Goal: Task Accomplishment & Management: Complete application form

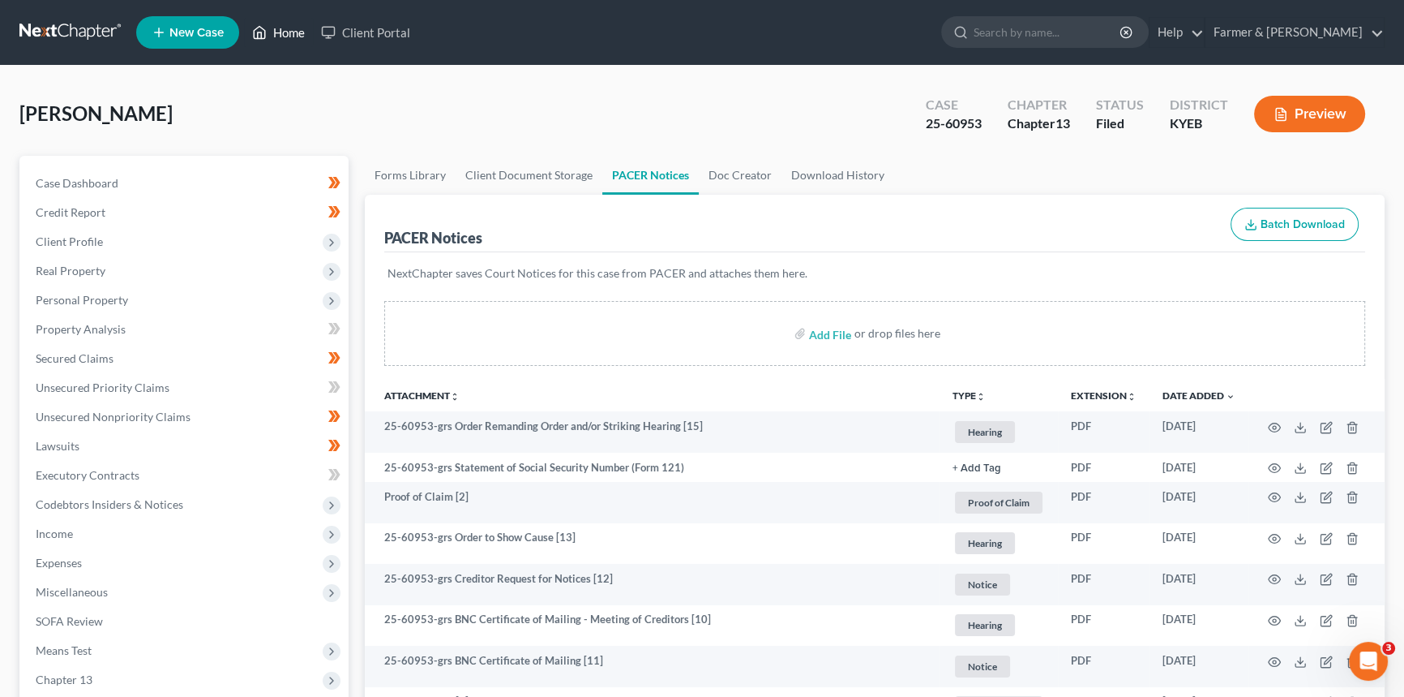
click at [282, 29] on link "Home" at bounding box center [278, 32] width 69 height 29
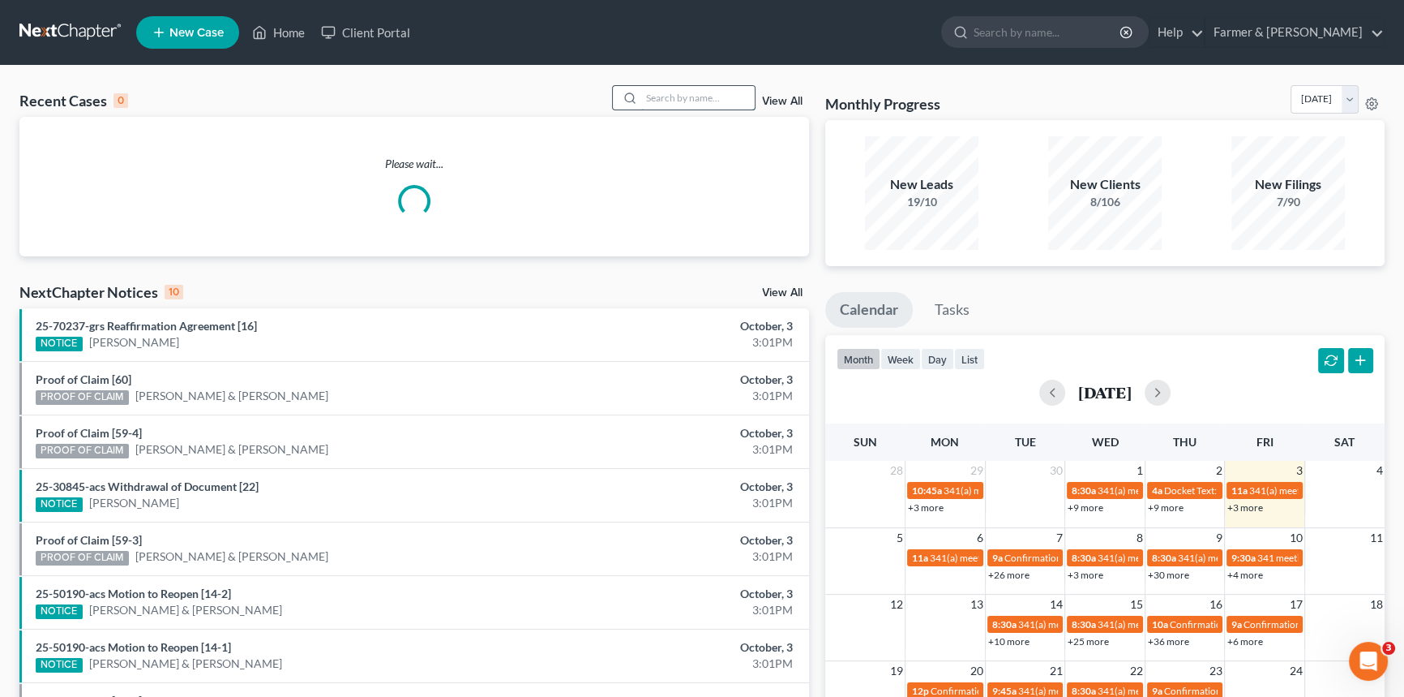
click at [745, 96] on input "search" at bounding box center [698, 98] width 114 height 24
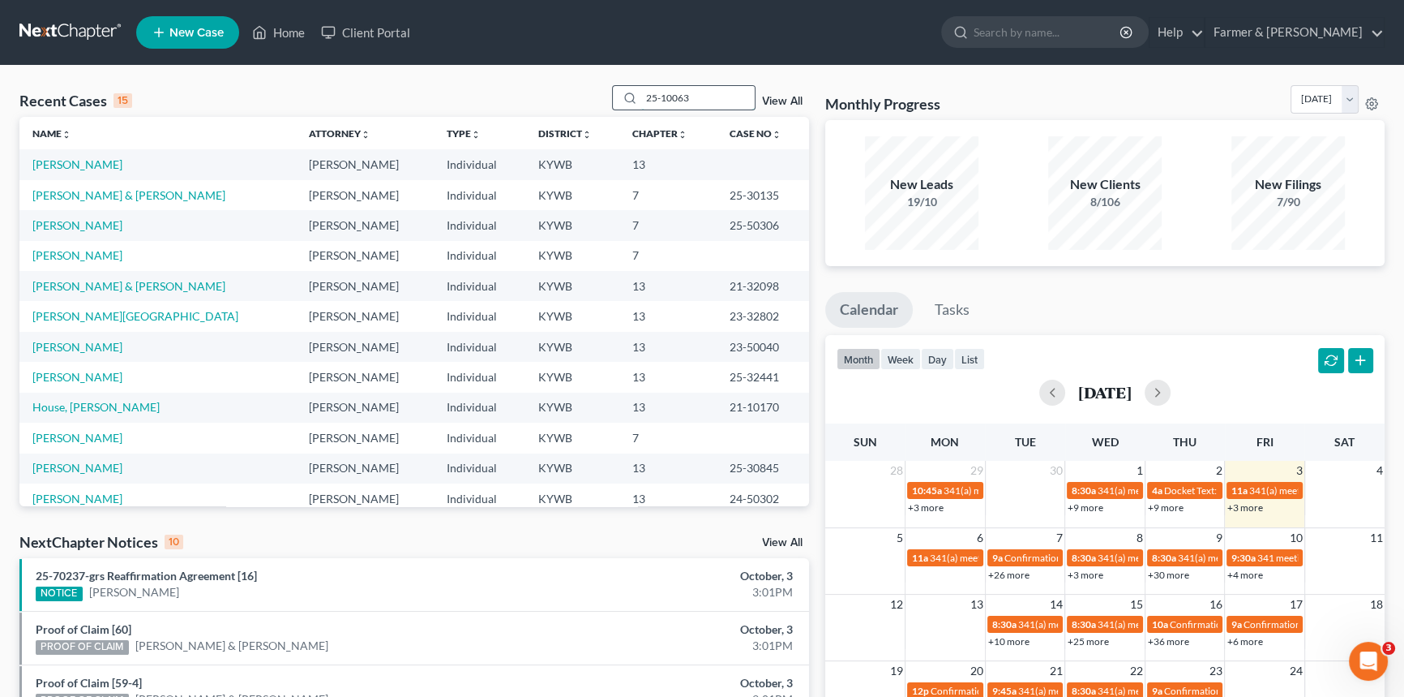
type input "25-10063"
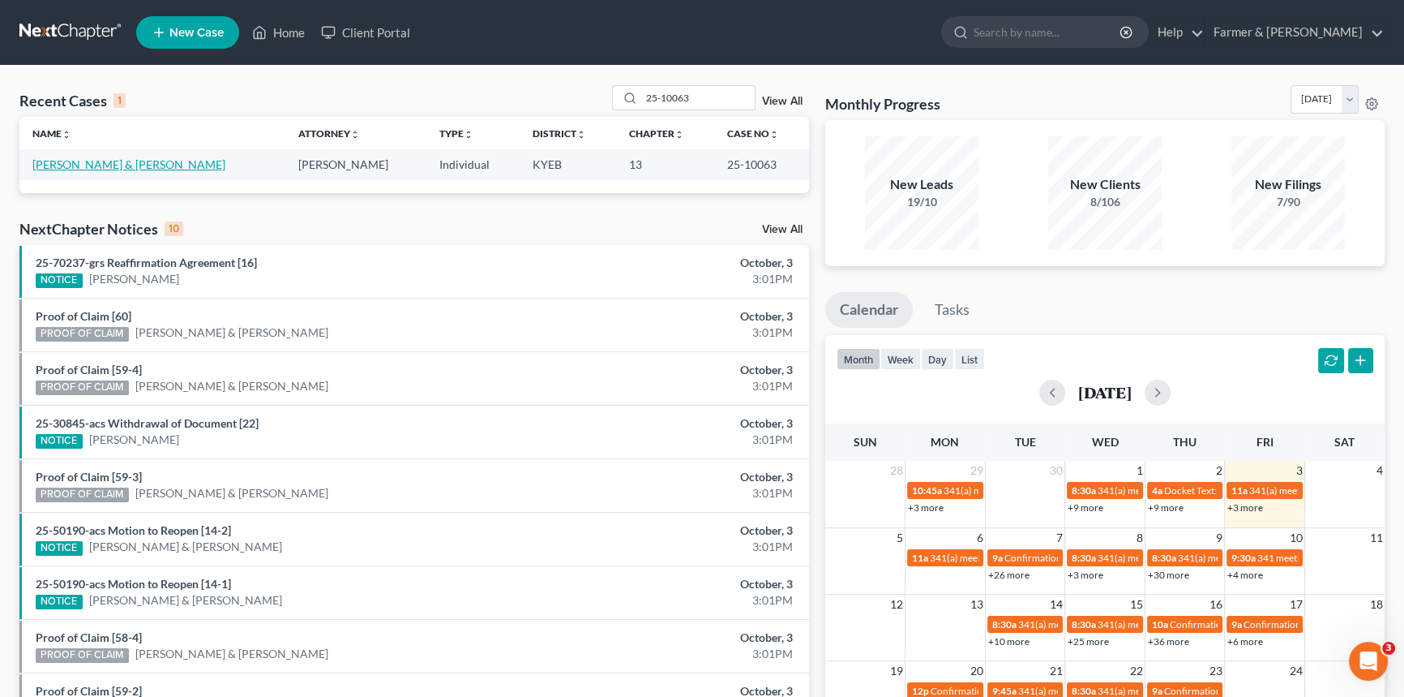
click at [154, 164] on link "[PERSON_NAME] & [PERSON_NAME]" at bounding box center [128, 164] width 193 height 14
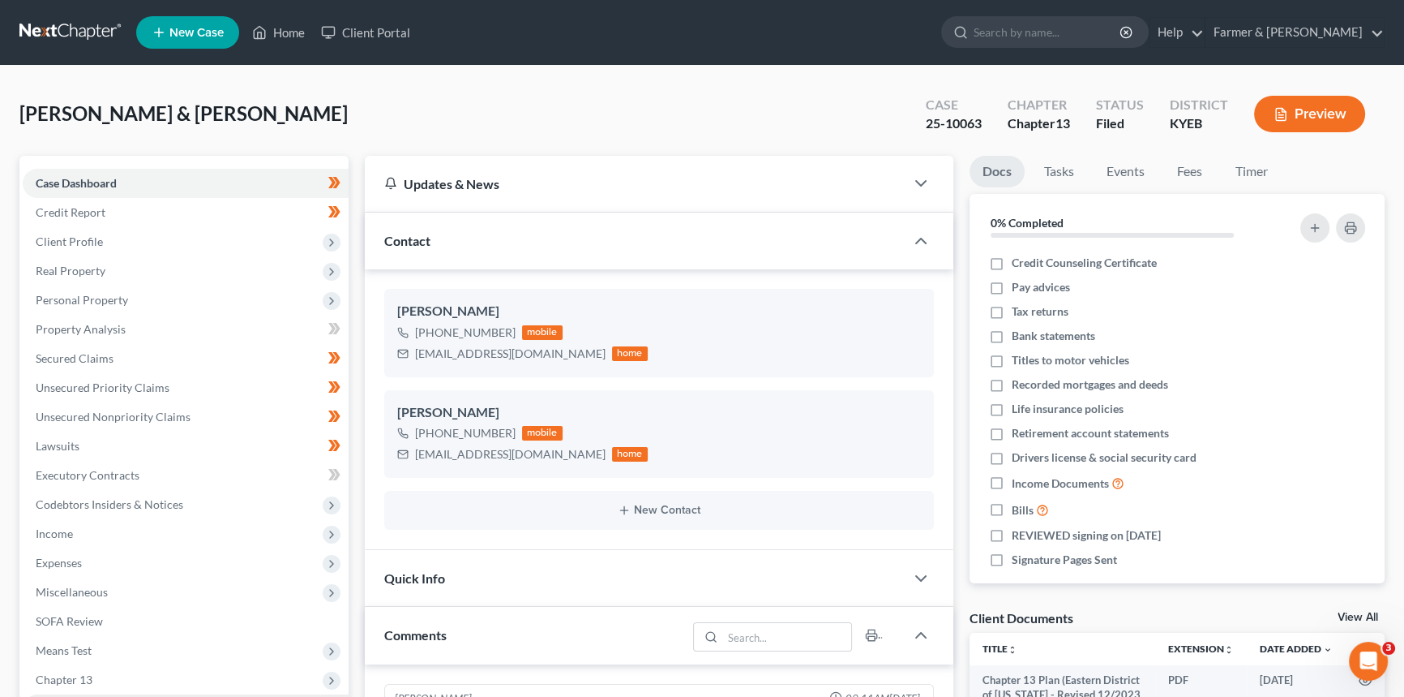
scroll to position [192, 0]
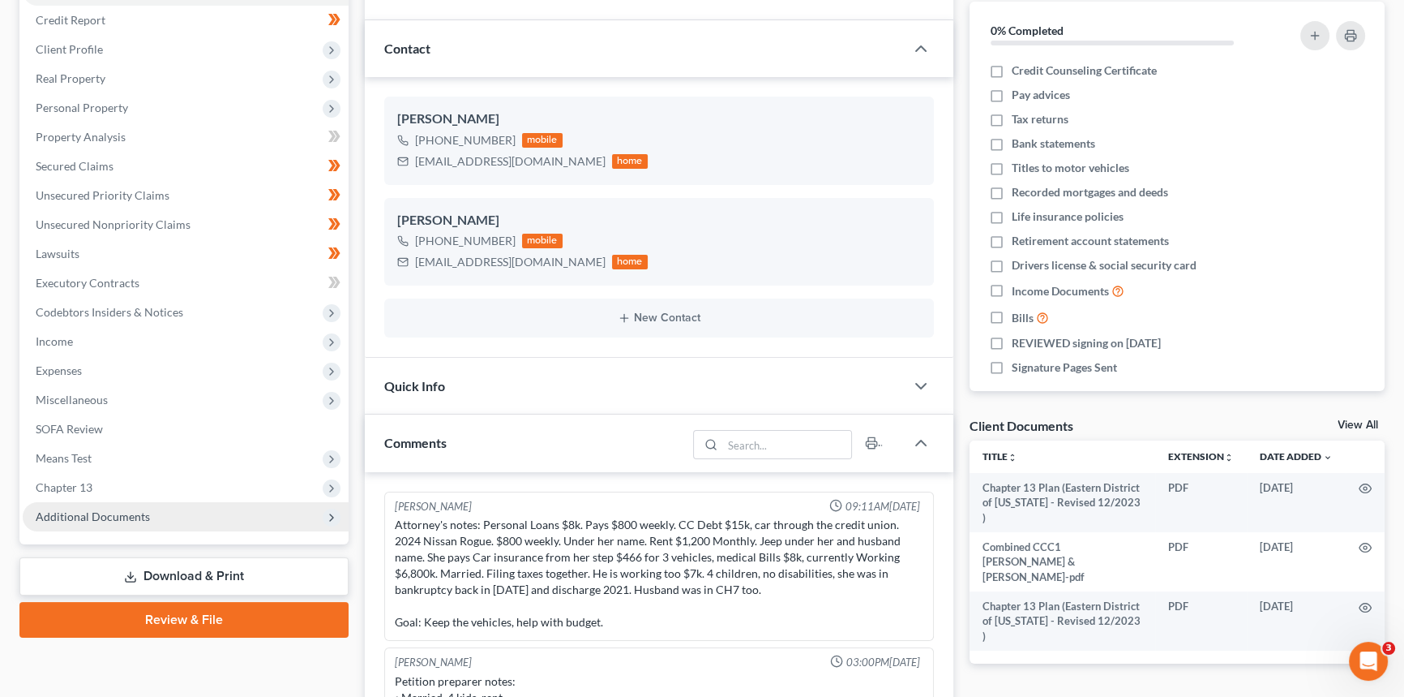
click at [105, 519] on span "Additional Documents" at bounding box center [93, 516] width 114 height 14
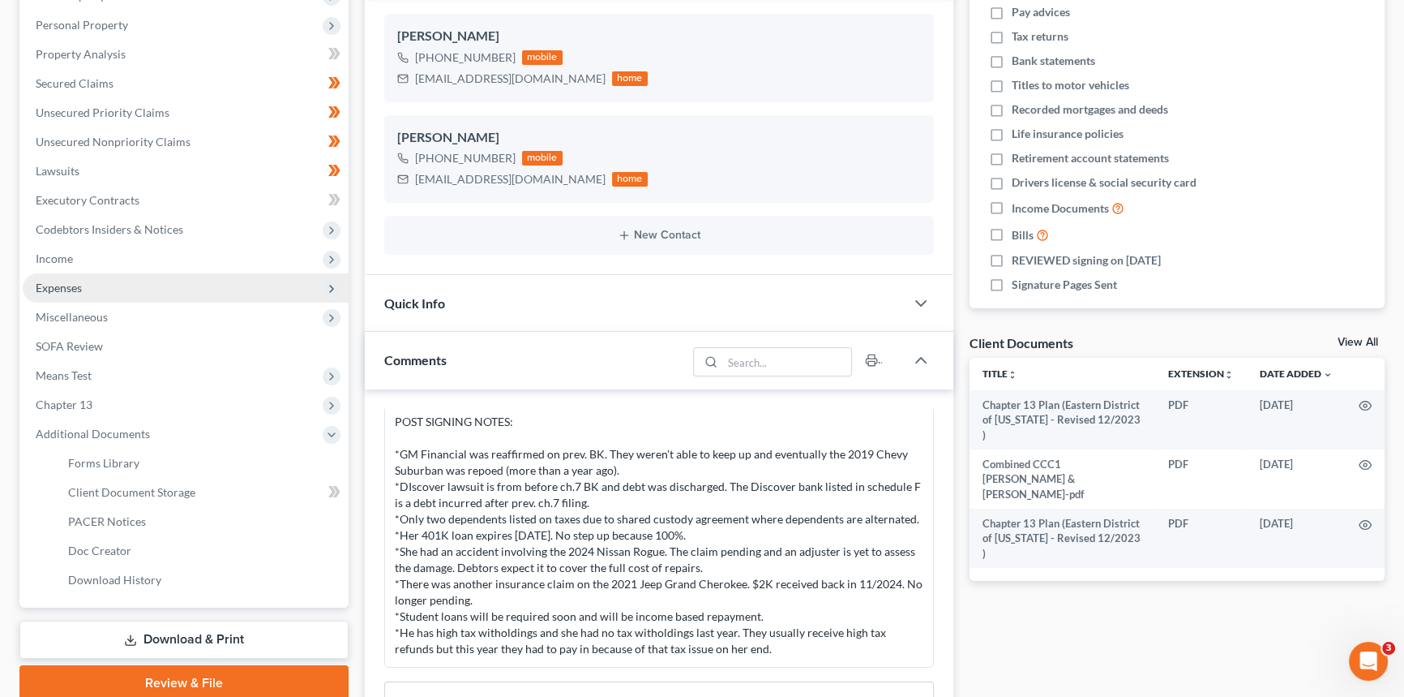
scroll to position [414, 0]
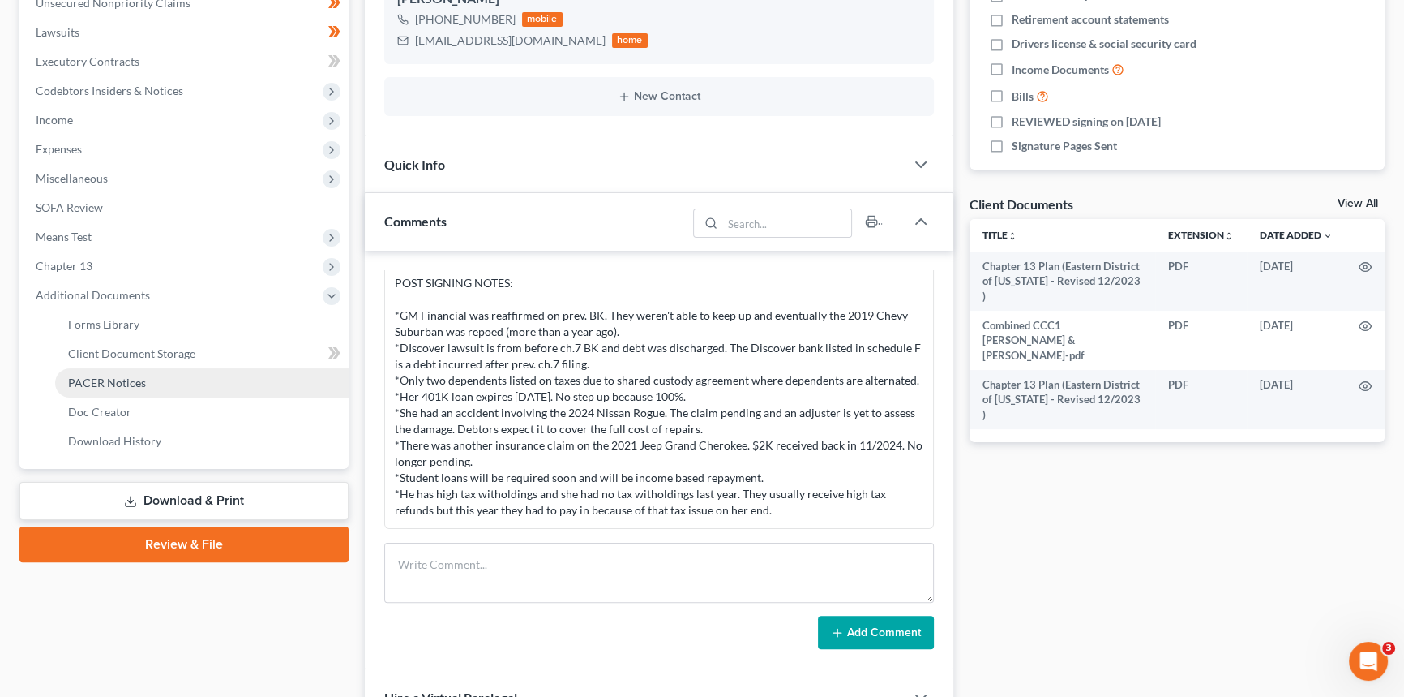
click at [99, 384] on span "PACER Notices" at bounding box center [107, 382] width 78 height 14
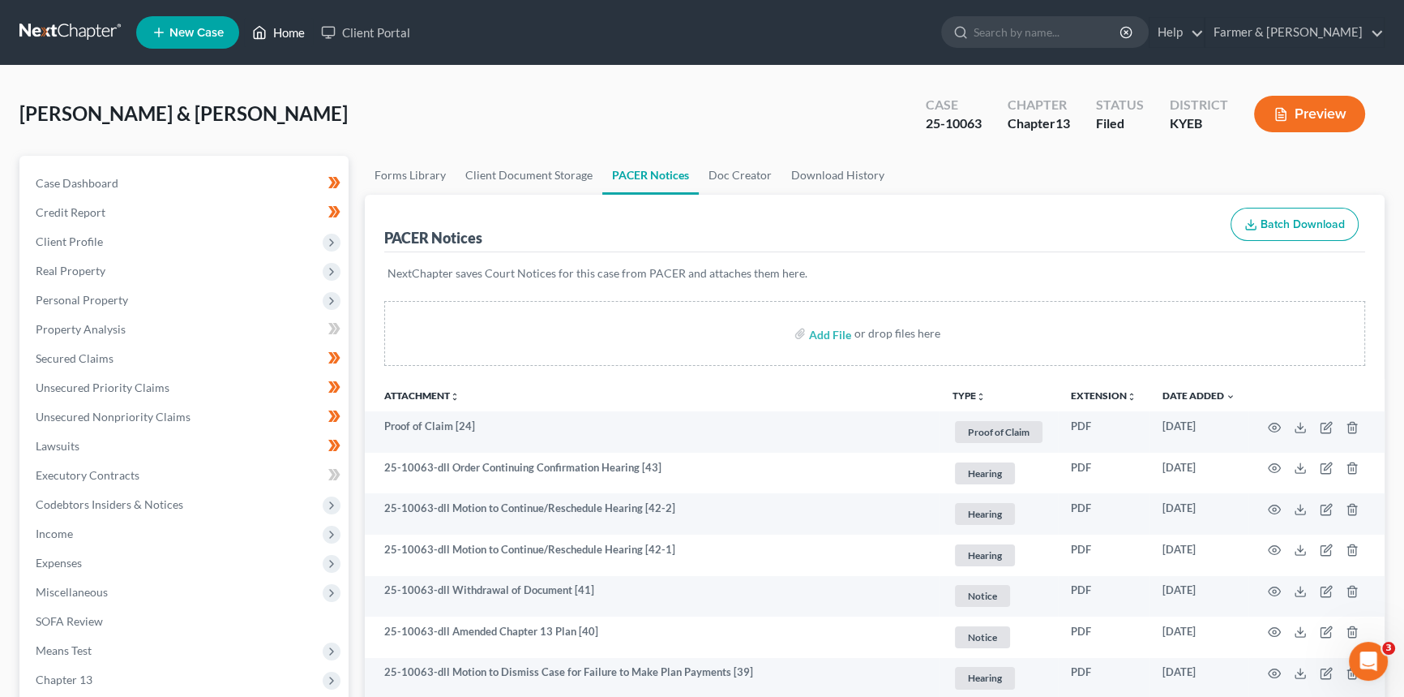
drag, startPoint x: 291, startPoint y: 36, endPoint x: 497, endPoint y: 87, distance: 212.2
click at [291, 36] on link "Home" at bounding box center [278, 32] width 69 height 29
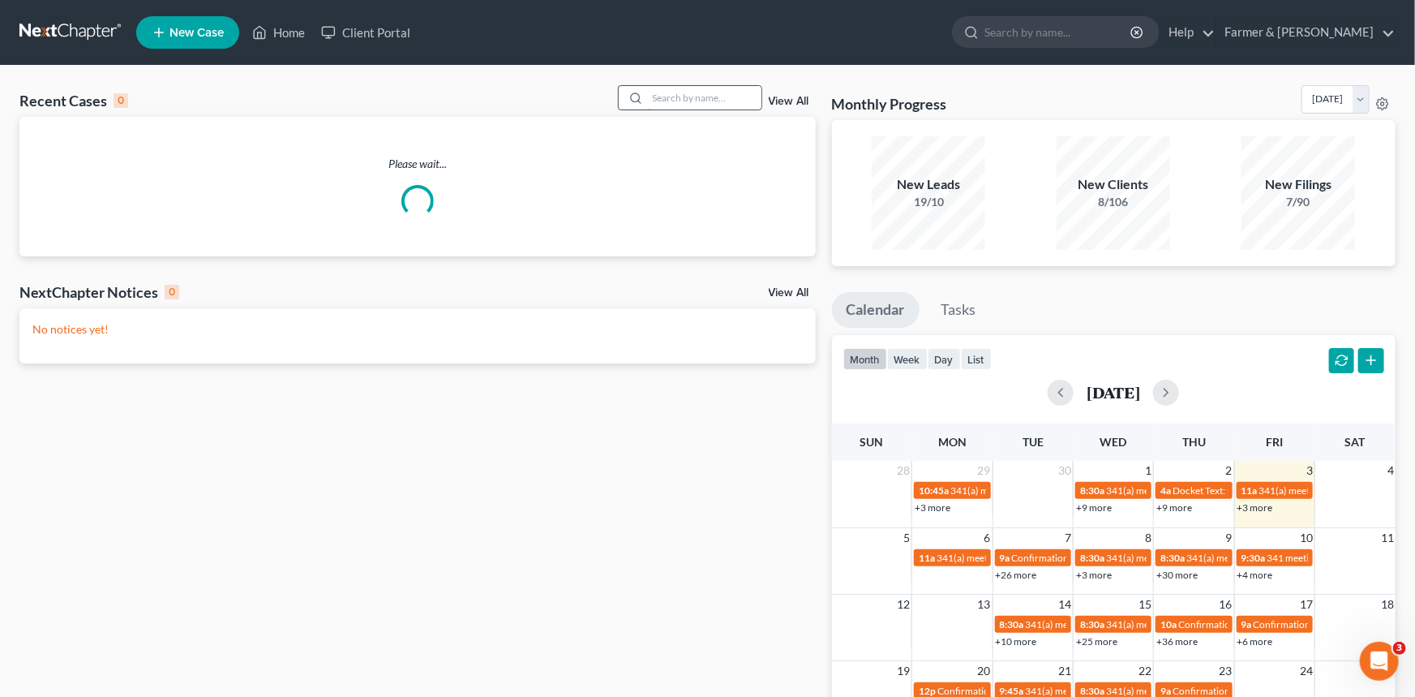
click at [667, 101] on input "search" at bounding box center [705, 98] width 114 height 24
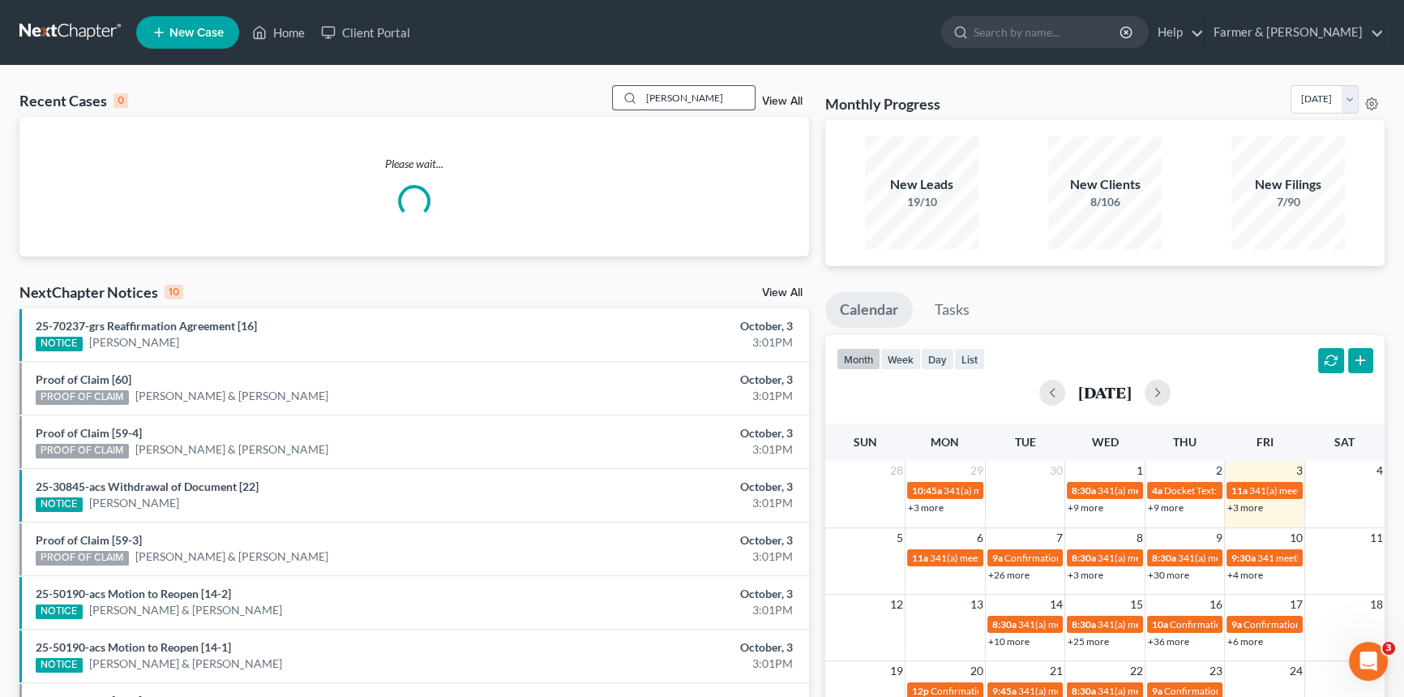
type input "[PERSON_NAME]"
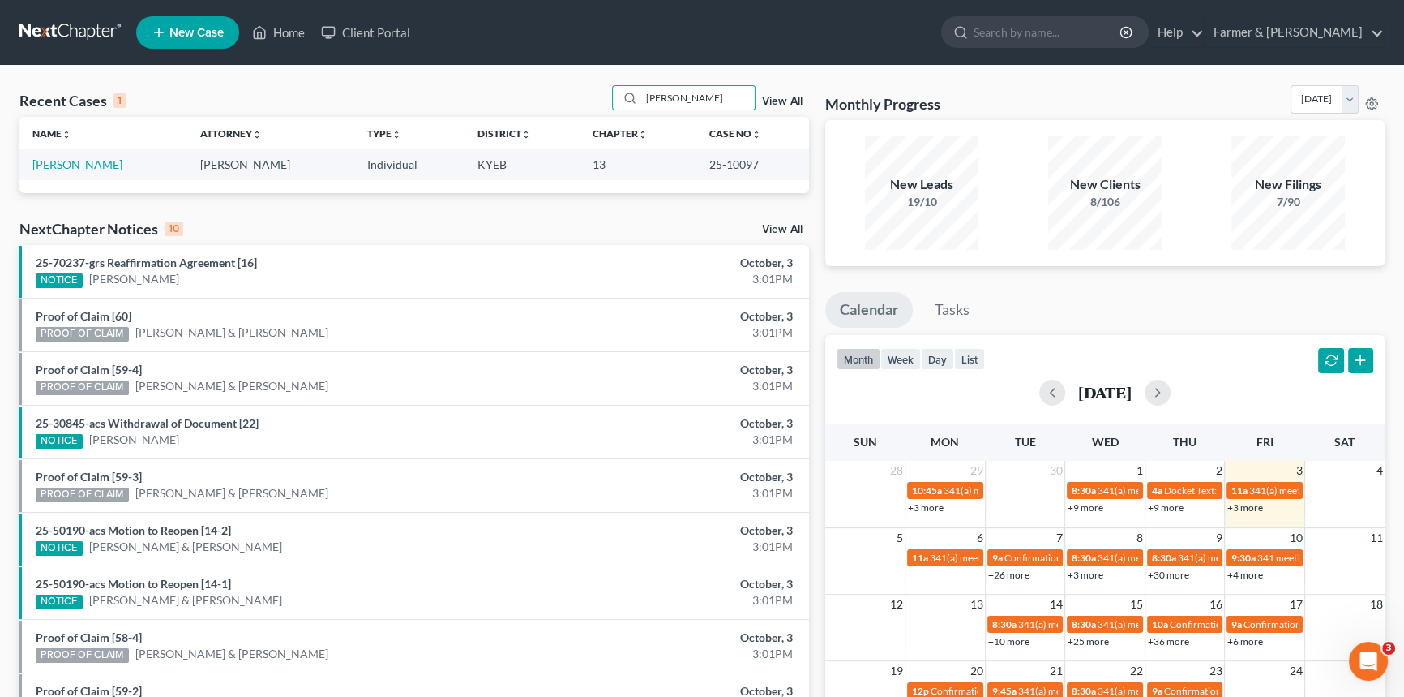
click at [101, 164] on link "[PERSON_NAME]" at bounding box center [77, 164] width 90 height 14
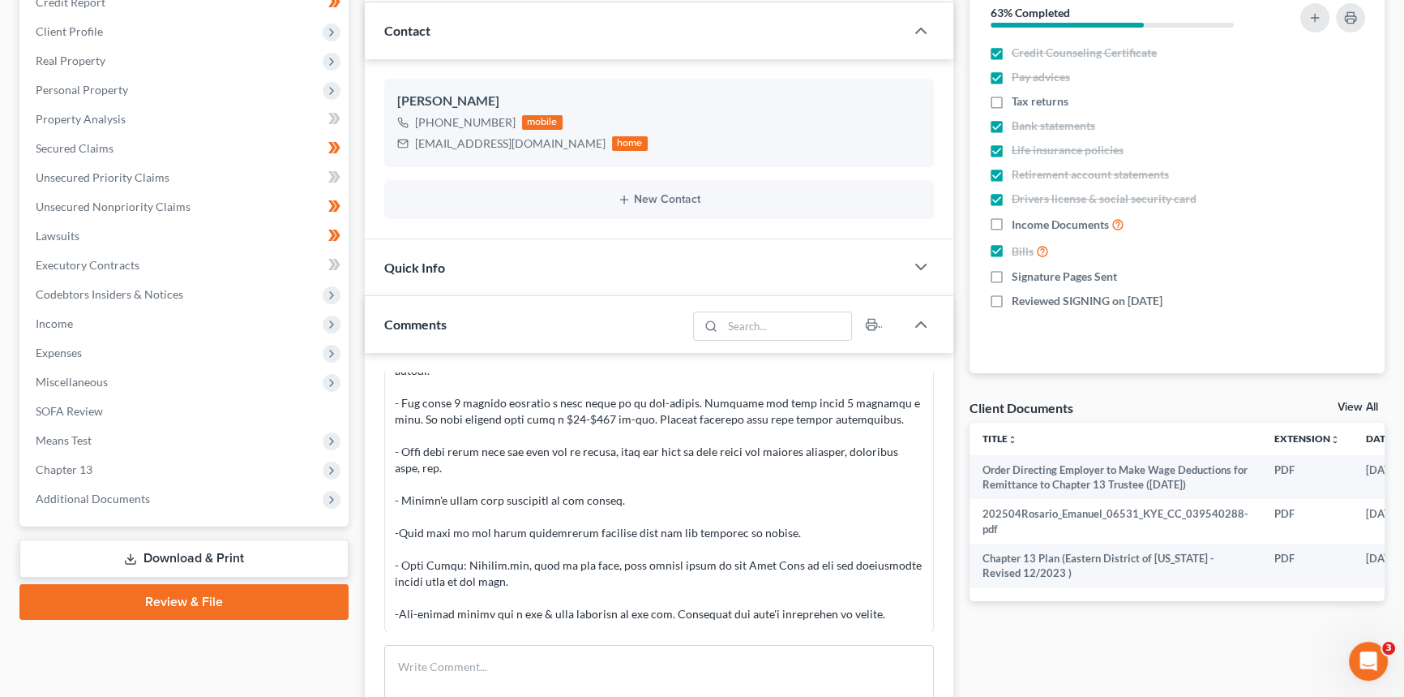
scroll to position [221, 0]
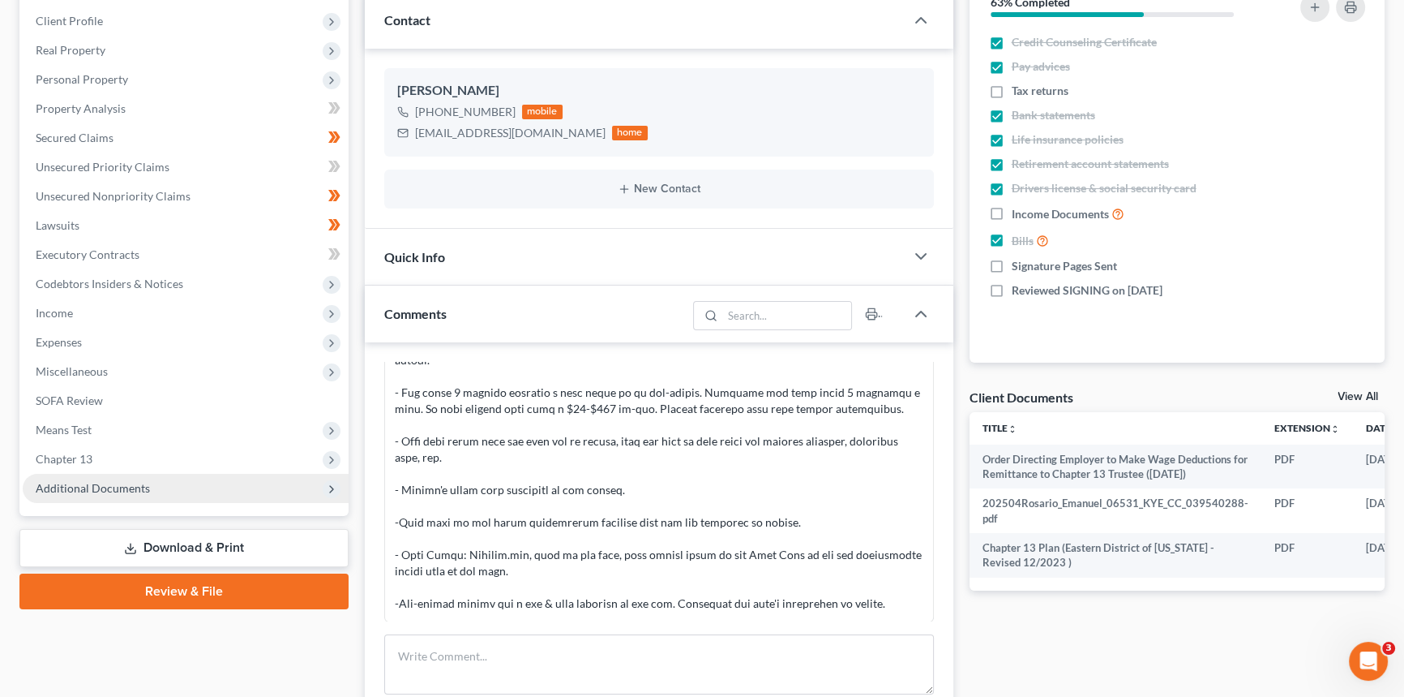
click at [86, 490] on span "Additional Documents" at bounding box center [93, 488] width 114 height 14
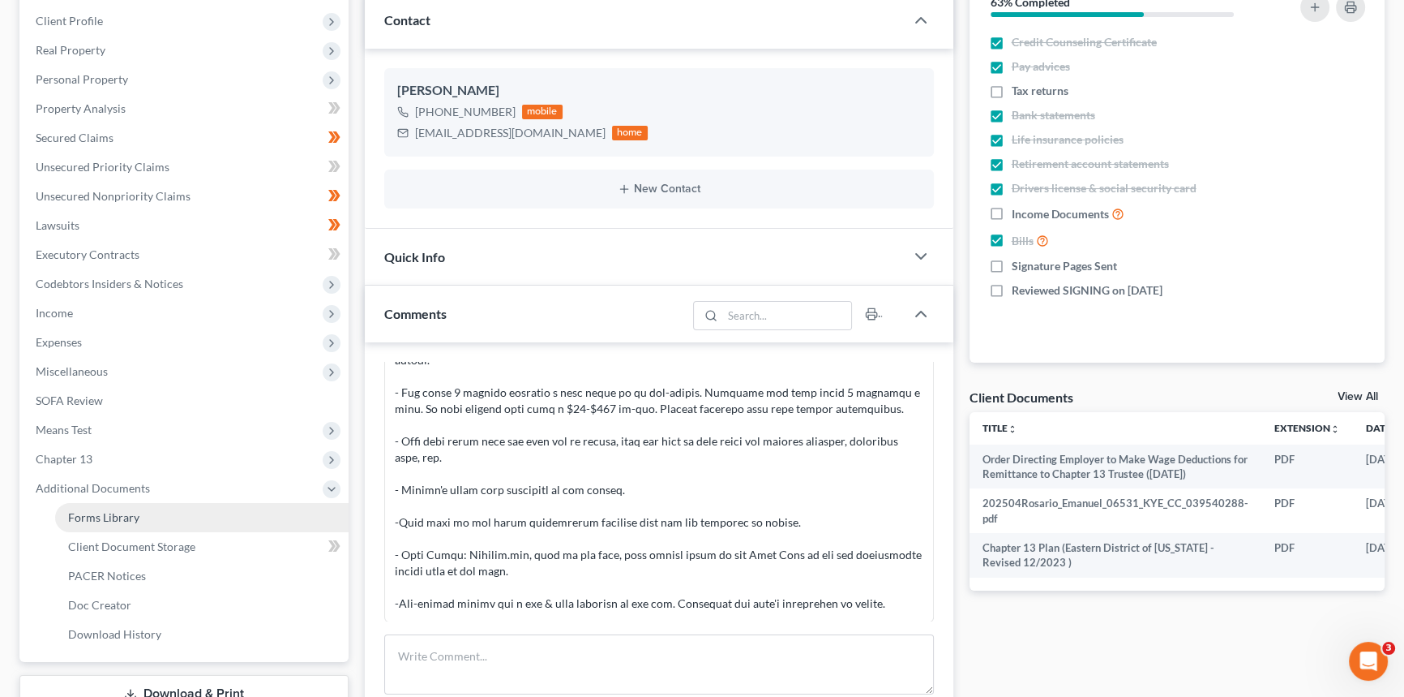
click at [122, 513] on span "Forms Library" at bounding box center [103, 517] width 71 height 14
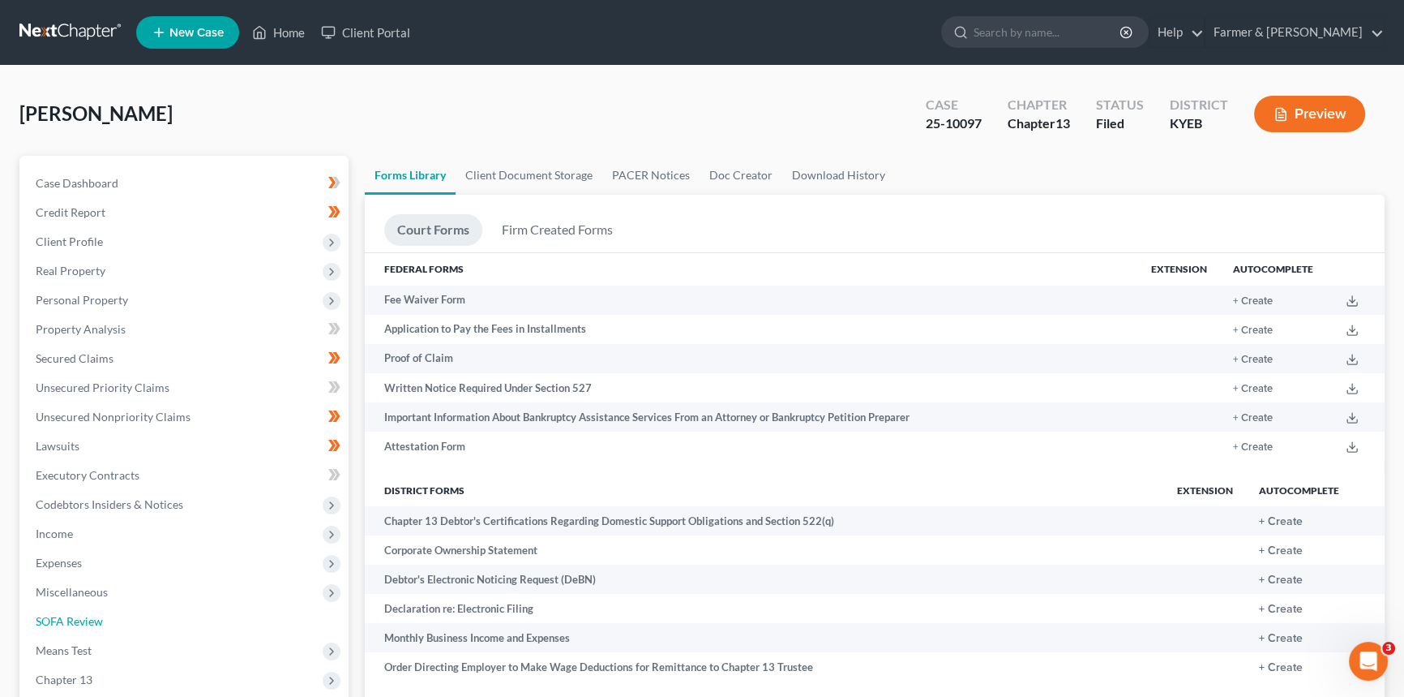
click at [118, 567] on ul "Case Dashboard Payments Invoices Payments Payments Credit Report Client Profile" at bounding box center [186, 519] width 326 height 701
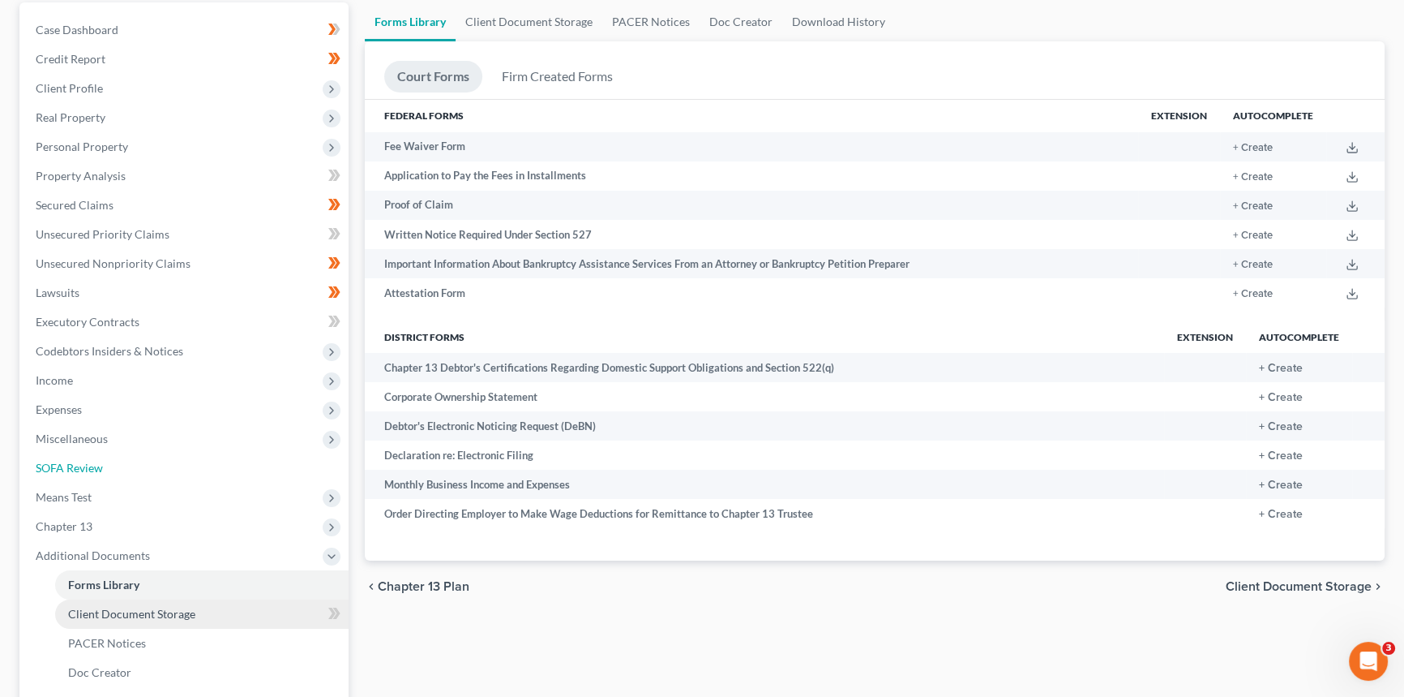
scroll to position [338, 0]
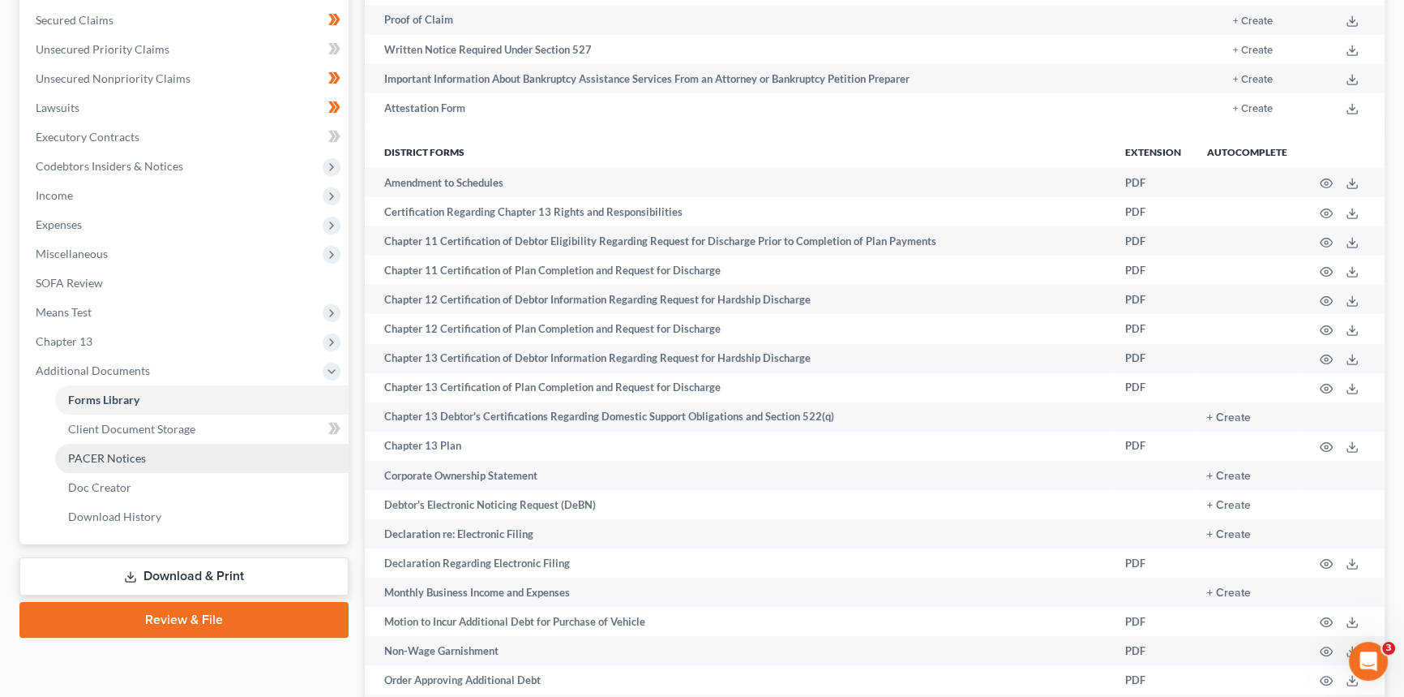
click at [130, 458] on span "PACER Notices" at bounding box center [107, 458] width 78 height 14
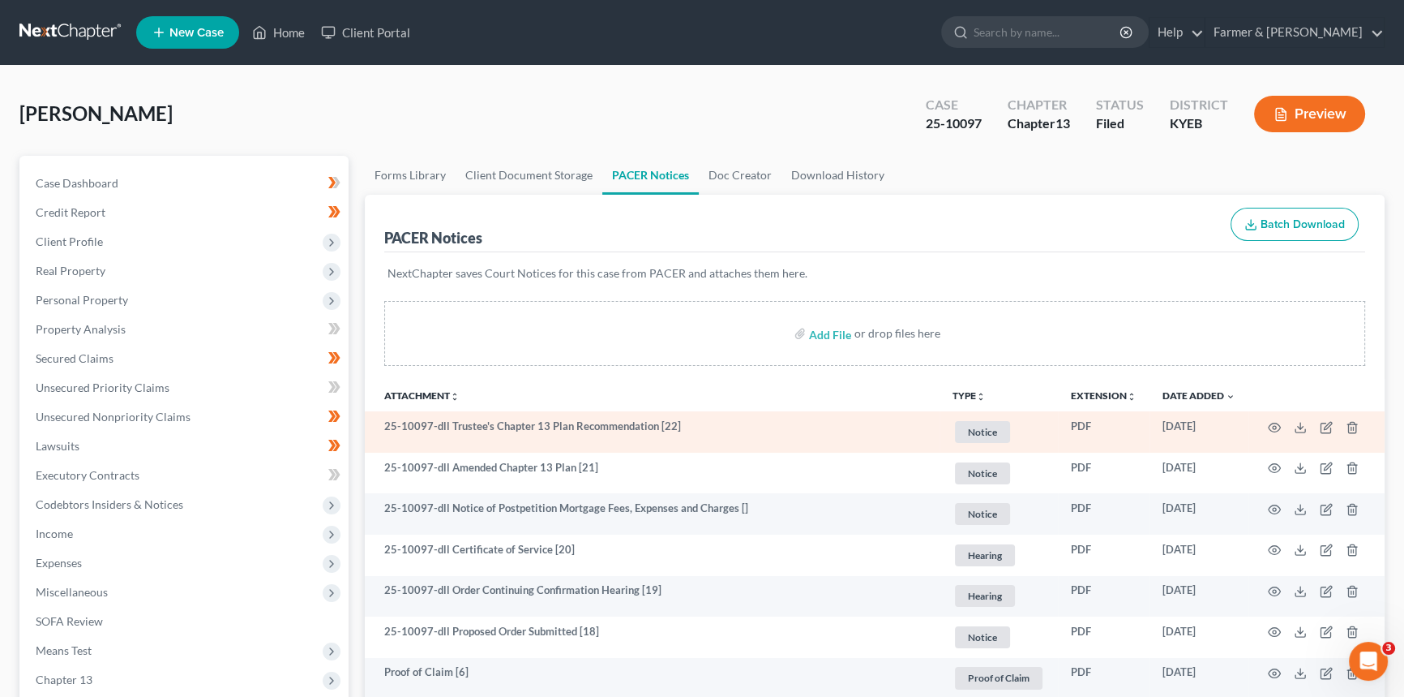
click at [1267, 430] on td at bounding box center [1317, 431] width 136 height 41
click at [1275, 421] on icon "button" at bounding box center [1274, 427] width 13 height 13
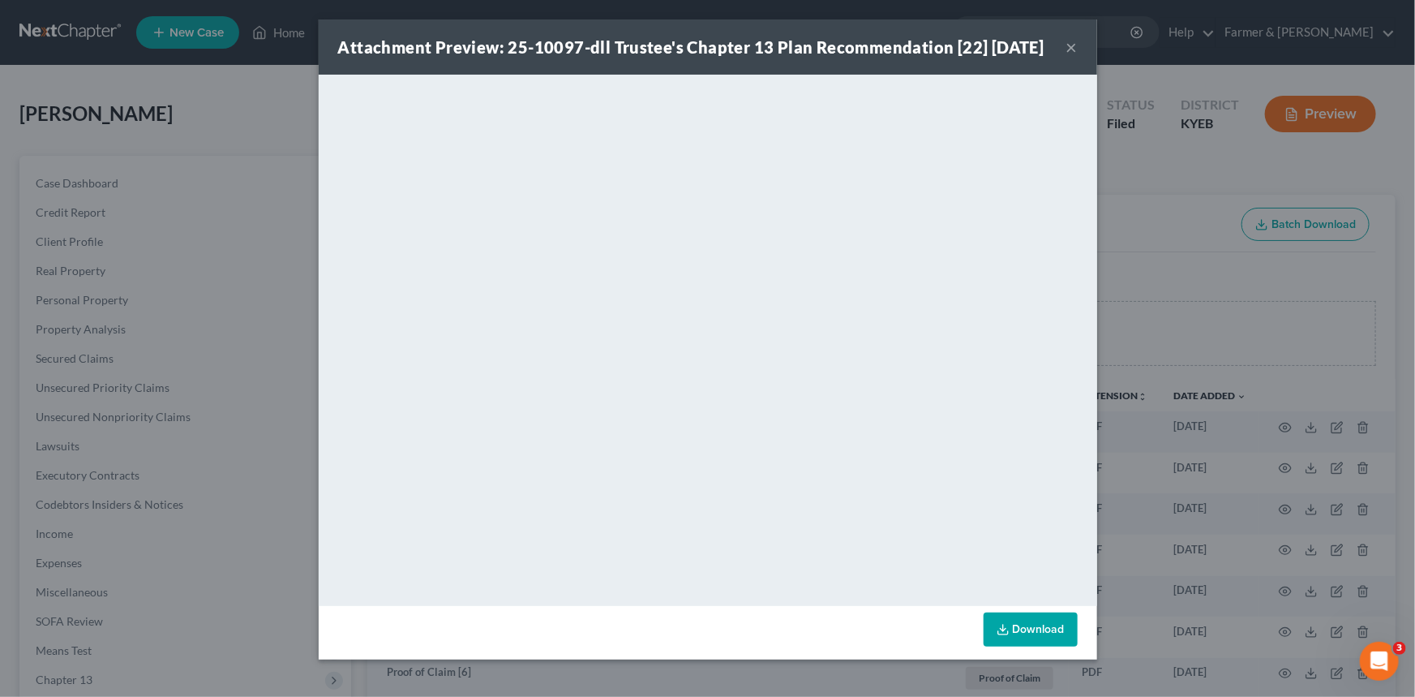
click at [1072, 61] on div "Attachment Preview: 25-10097-dll Trustee's Chapter 13 Plan Recommendation [22] …" at bounding box center [708, 46] width 778 height 55
click at [1066, 57] on button "×" at bounding box center [1071, 46] width 11 height 19
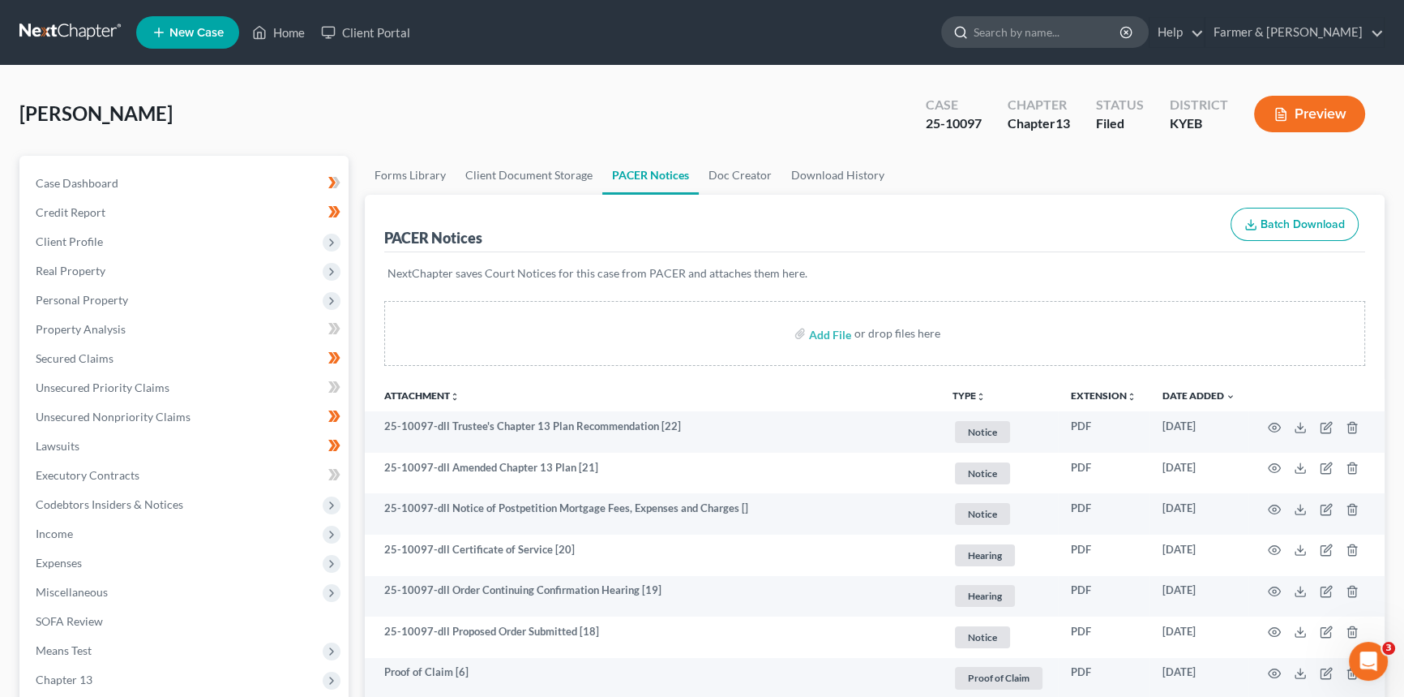
click at [1053, 33] on input "search" at bounding box center [1048, 32] width 148 height 30
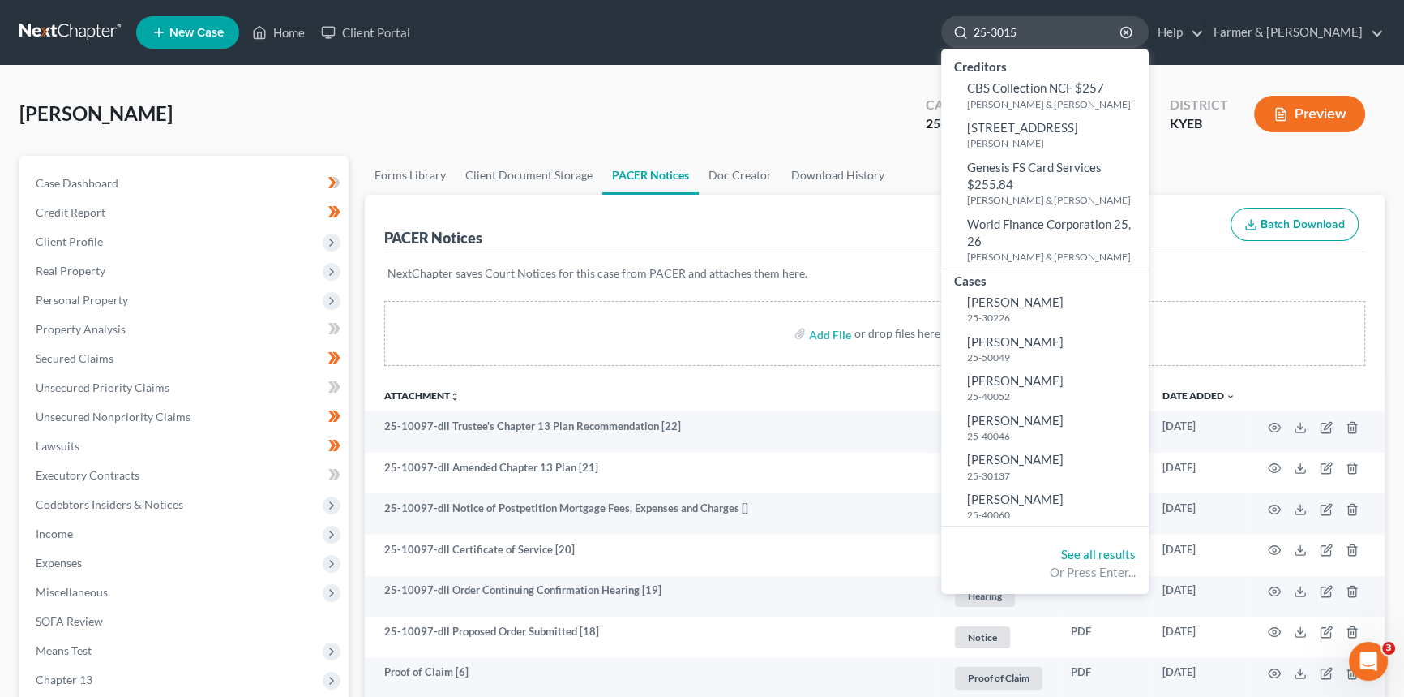
type input "25-30157"
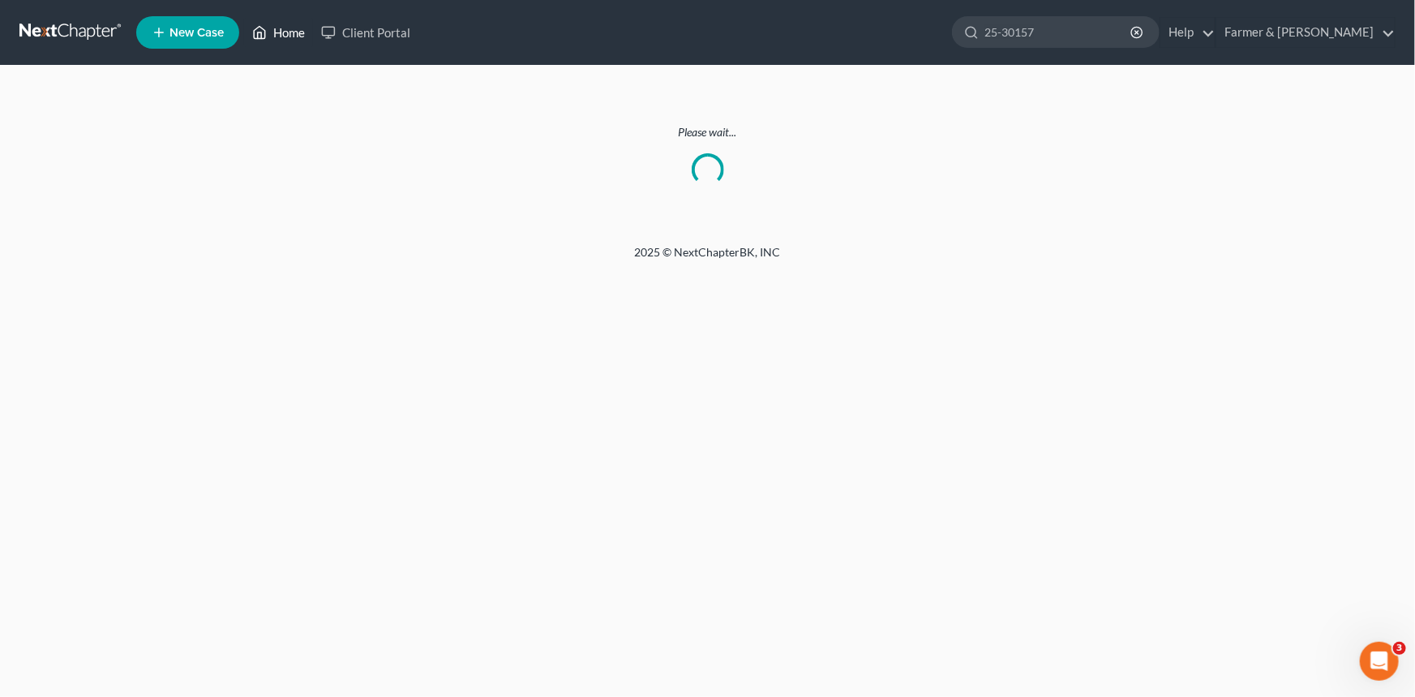
click at [294, 26] on link "Home" at bounding box center [278, 32] width 69 height 29
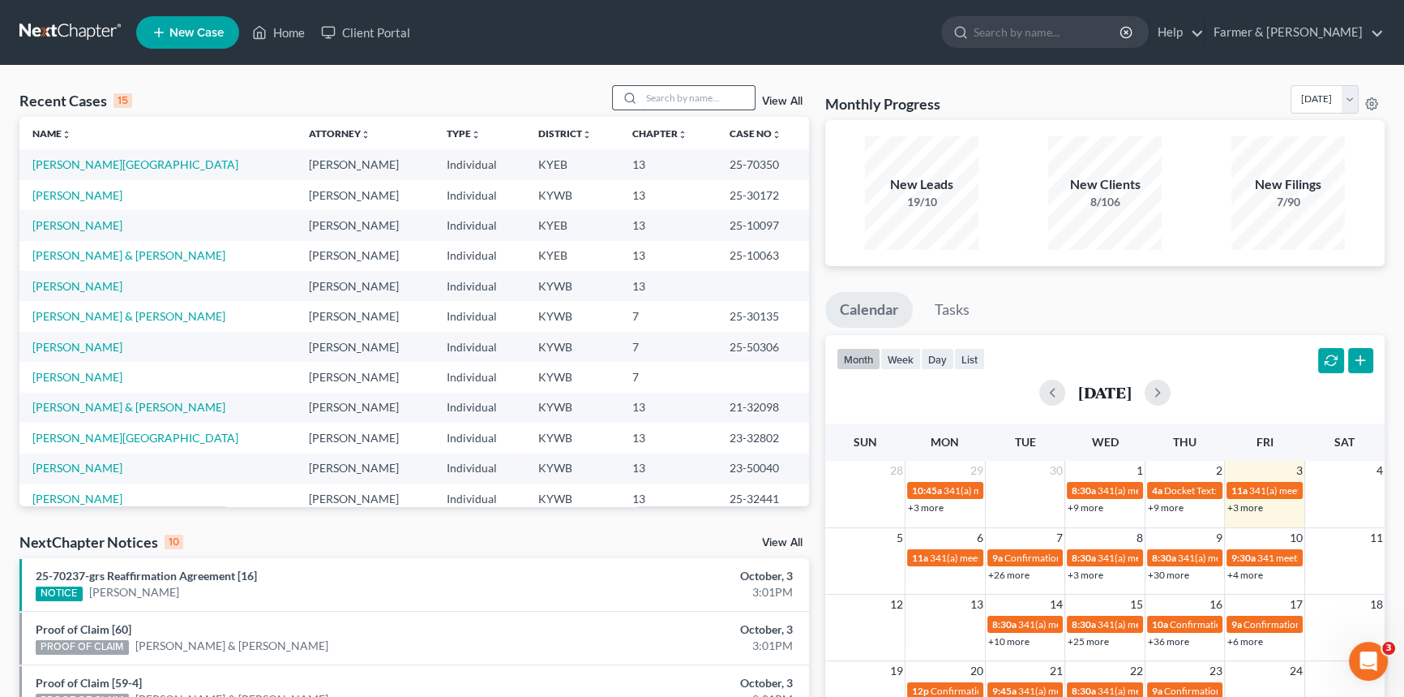
click at [679, 90] on input "search" at bounding box center [698, 98] width 114 height 24
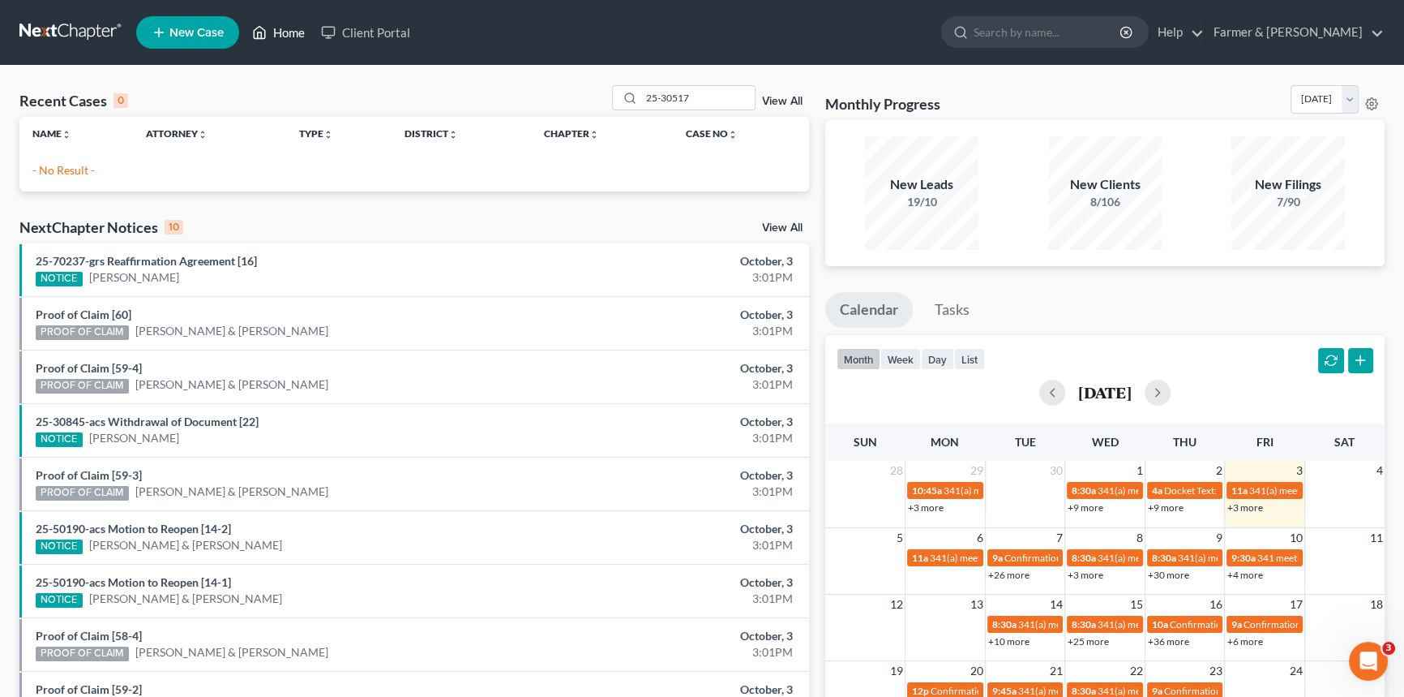
click at [286, 28] on link "Home" at bounding box center [278, 32] width 69 height 29
drag, startPoint x: 691, startPoint y: 99, endPoint x: 578, endPoint y: 99, distance: 112.7
click at [578, 99] on div "Recent Cases 0 25-30517 View All" at bounding box center [414, 101] width 790 height 32
type input "[PERSON_NAME]"
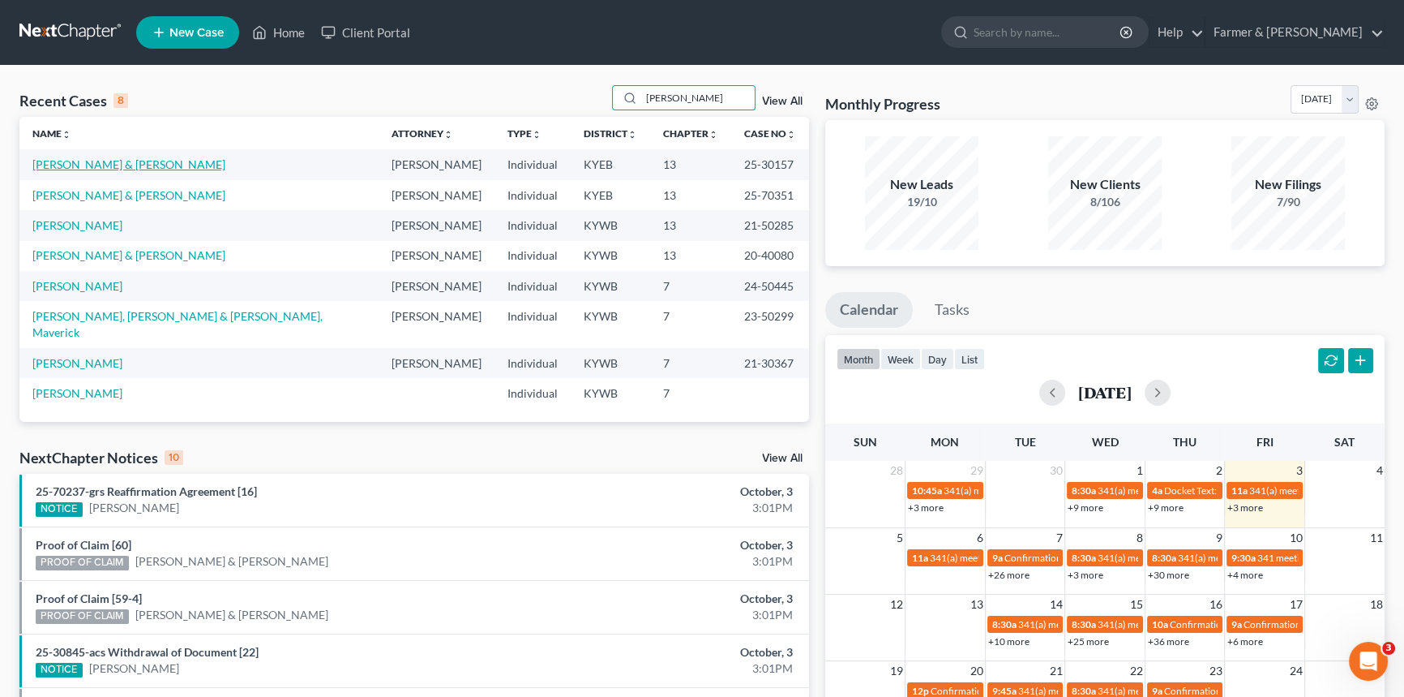
click at [114, 170] on link "[PERSON_NAME] & [PERSON_NAME]" at bounding box center [128, 164] width 193 height 14
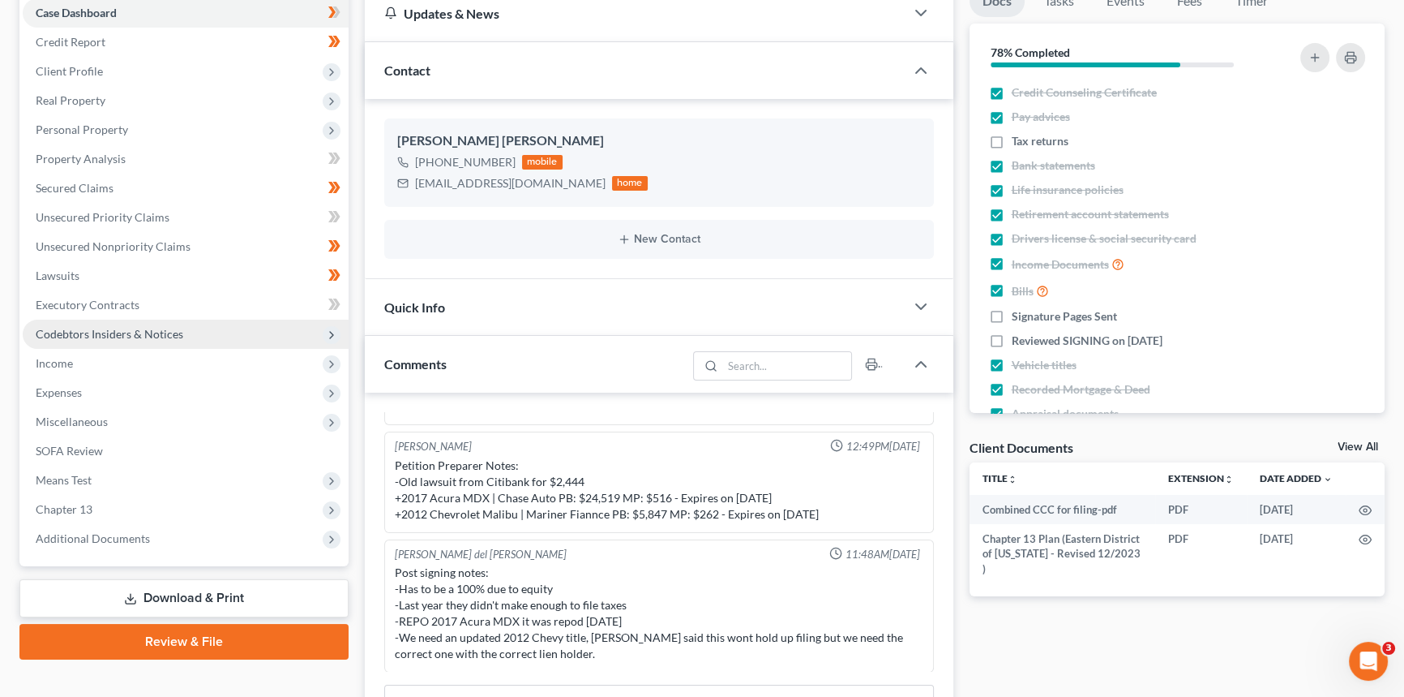
scroll to position [368, 0]
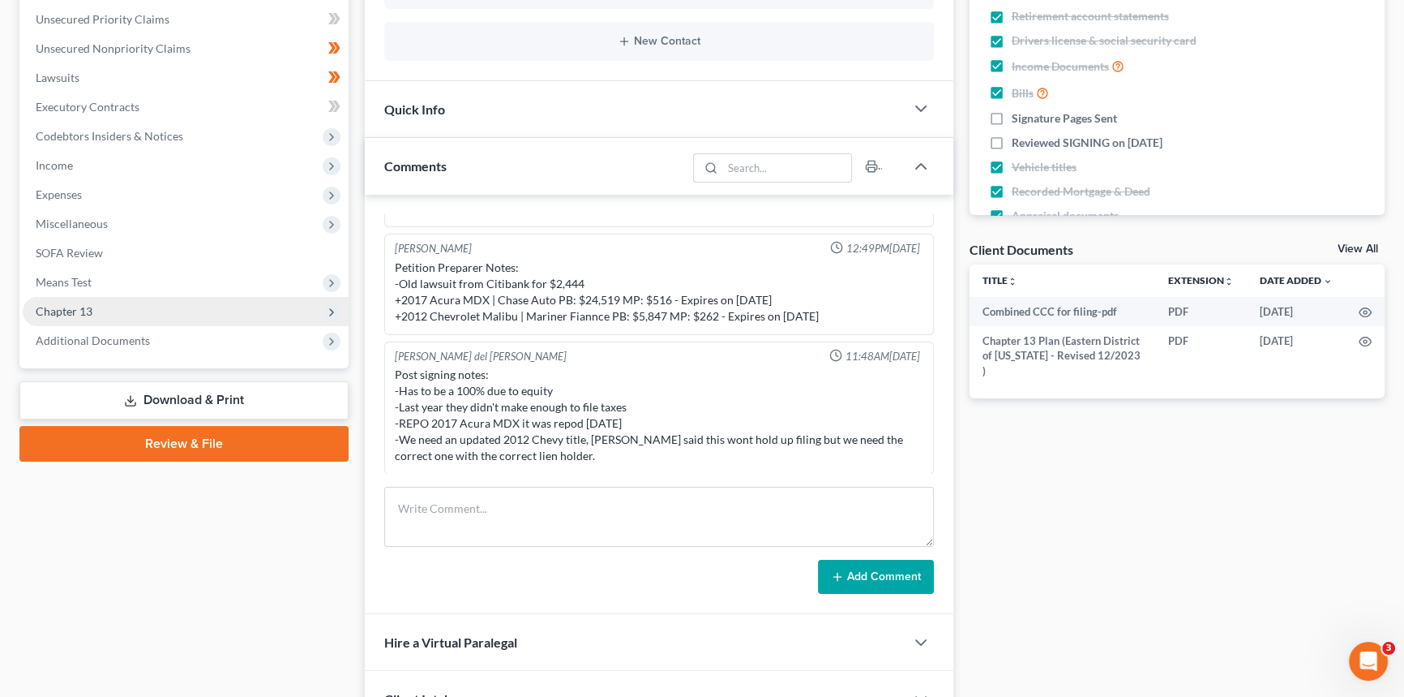
click at [88, 314] on span "Chapter 13" at bounding box center [64, 311] width 57 height 14
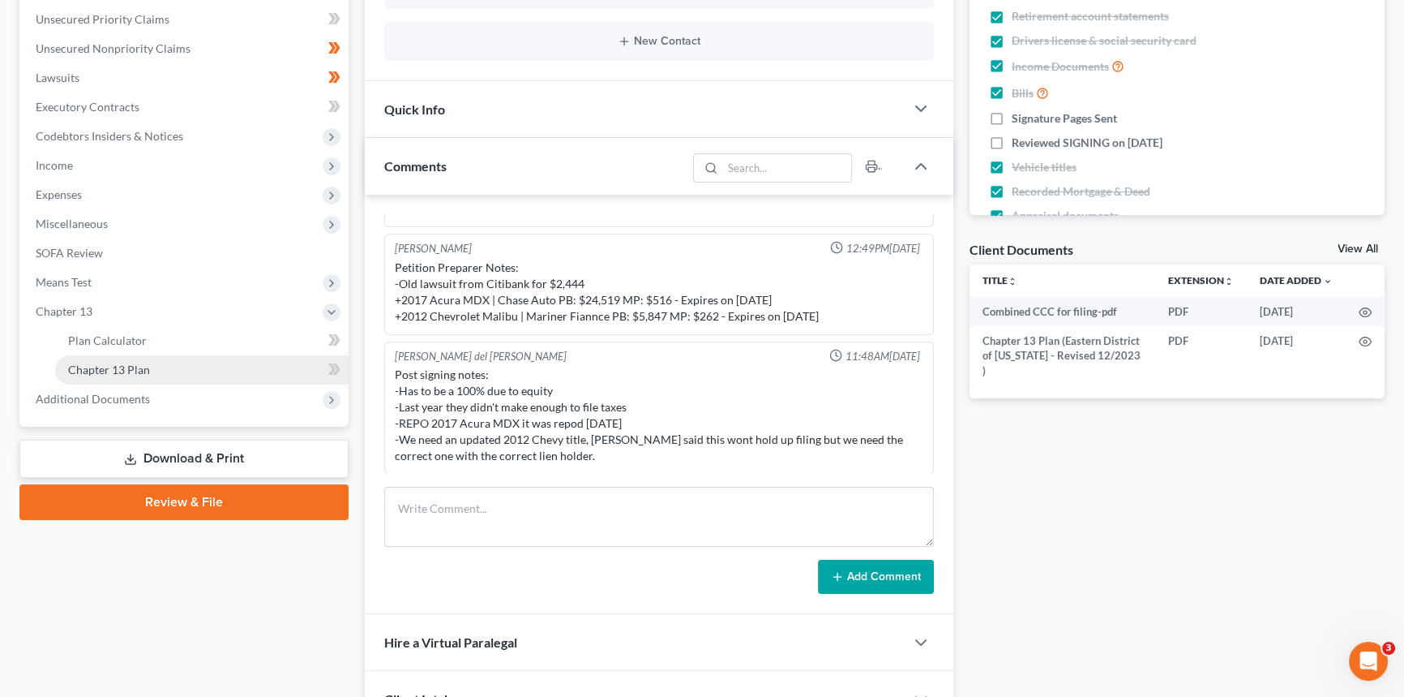
click at [140, 365] on span "Chapter 13 Plan" at bounding box center [109, 369] width 82 height 14
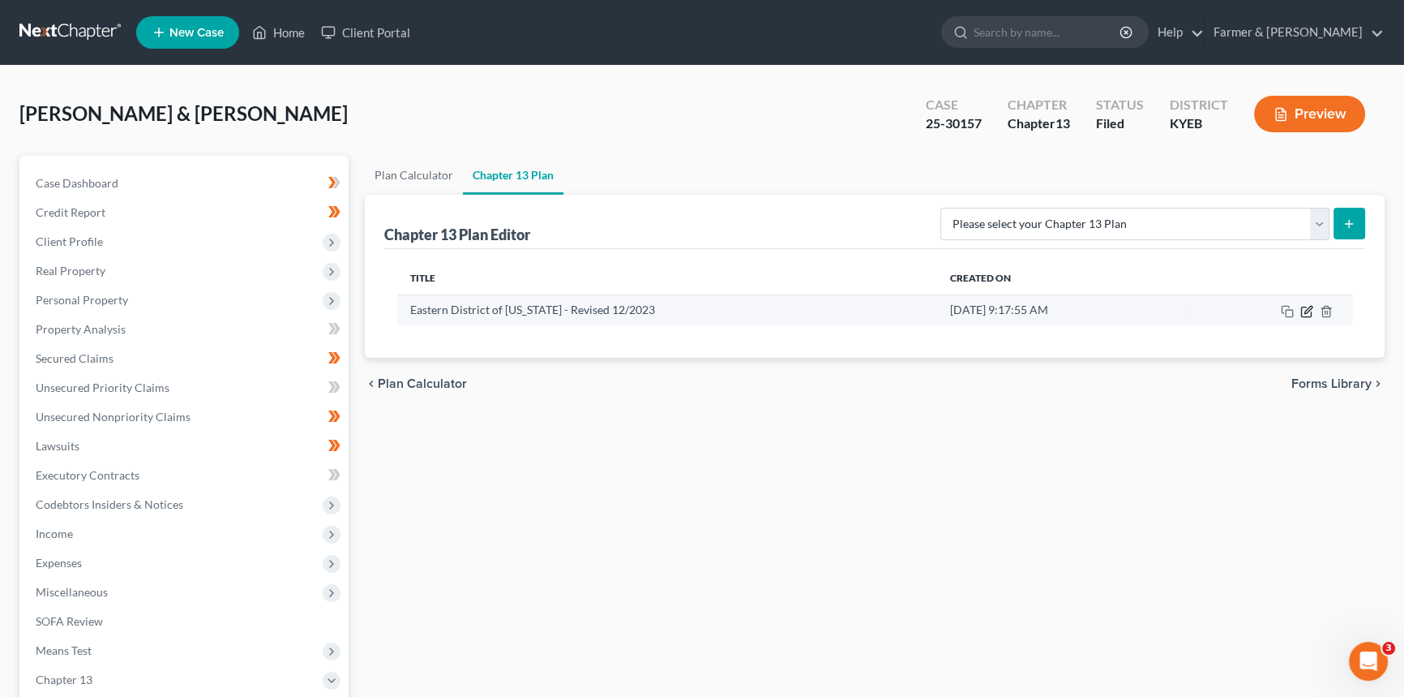
click at [1303, 311] on icon "button" at bounding box center [1307, 311] width 13 height 13
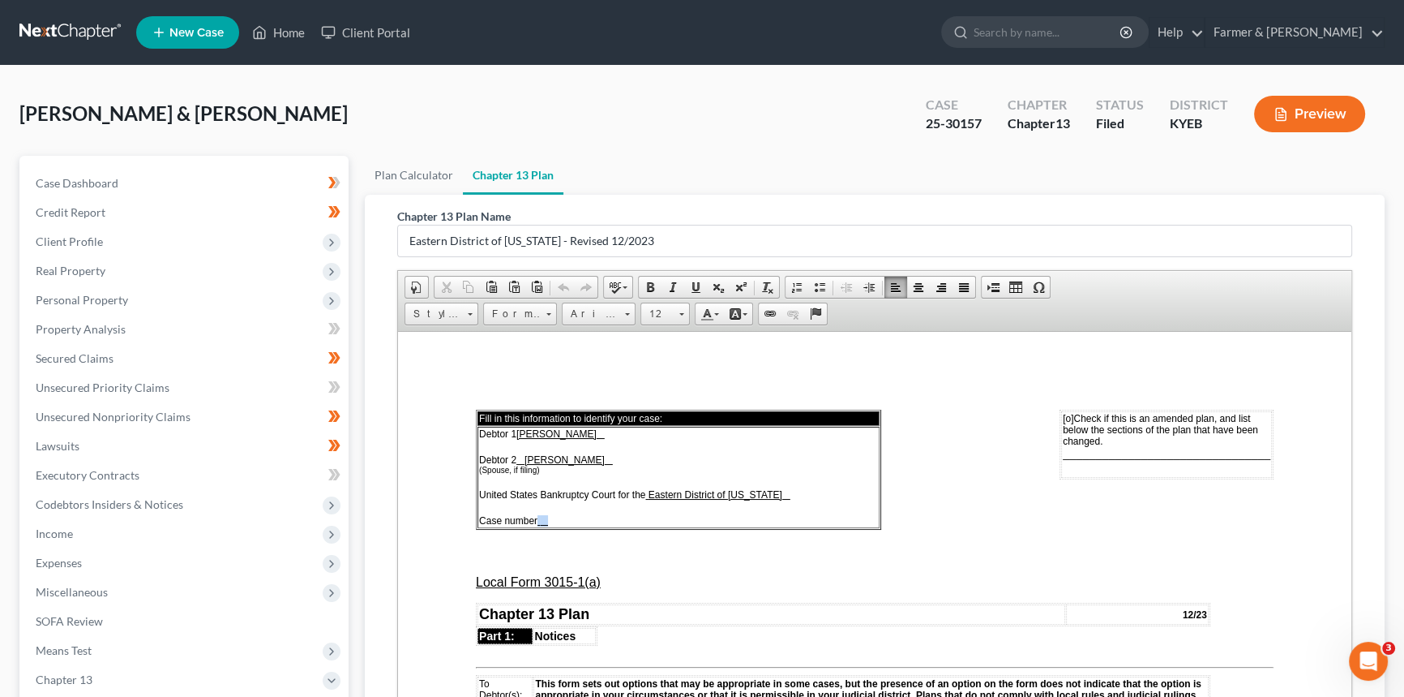
drag, startPoint x: 559, startPoint y: 521, endPoint x: 541, endPoint y: 521, distance: 17.8
click at [541, 521] on td "Debtor 1 [PERSON_NAME] Debtor 2 [PERSON_NAME] (Spouse, if filing) United States…" at bounding box center [679, 476] width 402 height 101
click at [1091, 460] on td "[o] Check if this is an amended plan, and list below the sections of the plan t…" at bounding box center [1166, 443] width 211 height 66
click at [1053, 417] on span "[o]" at bounding box center [1058, 417] width 11 height 11
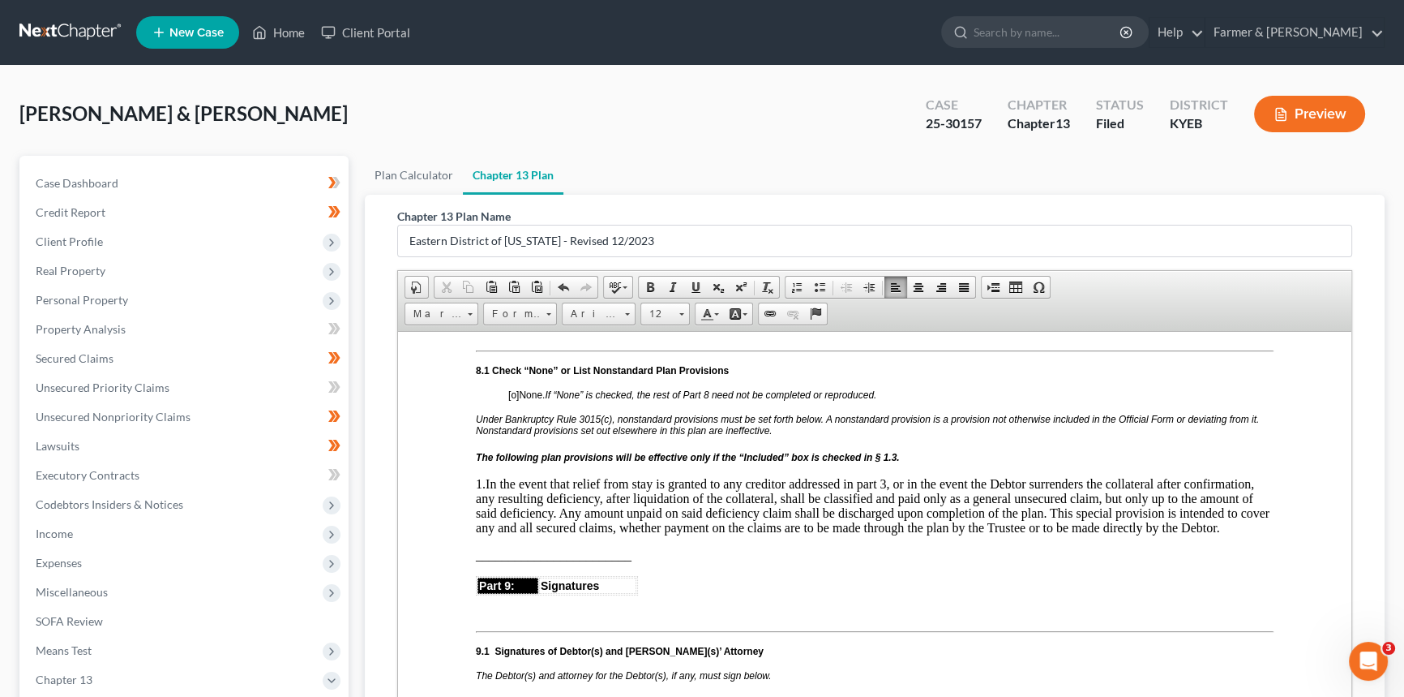
scroll to position [4054, 0]
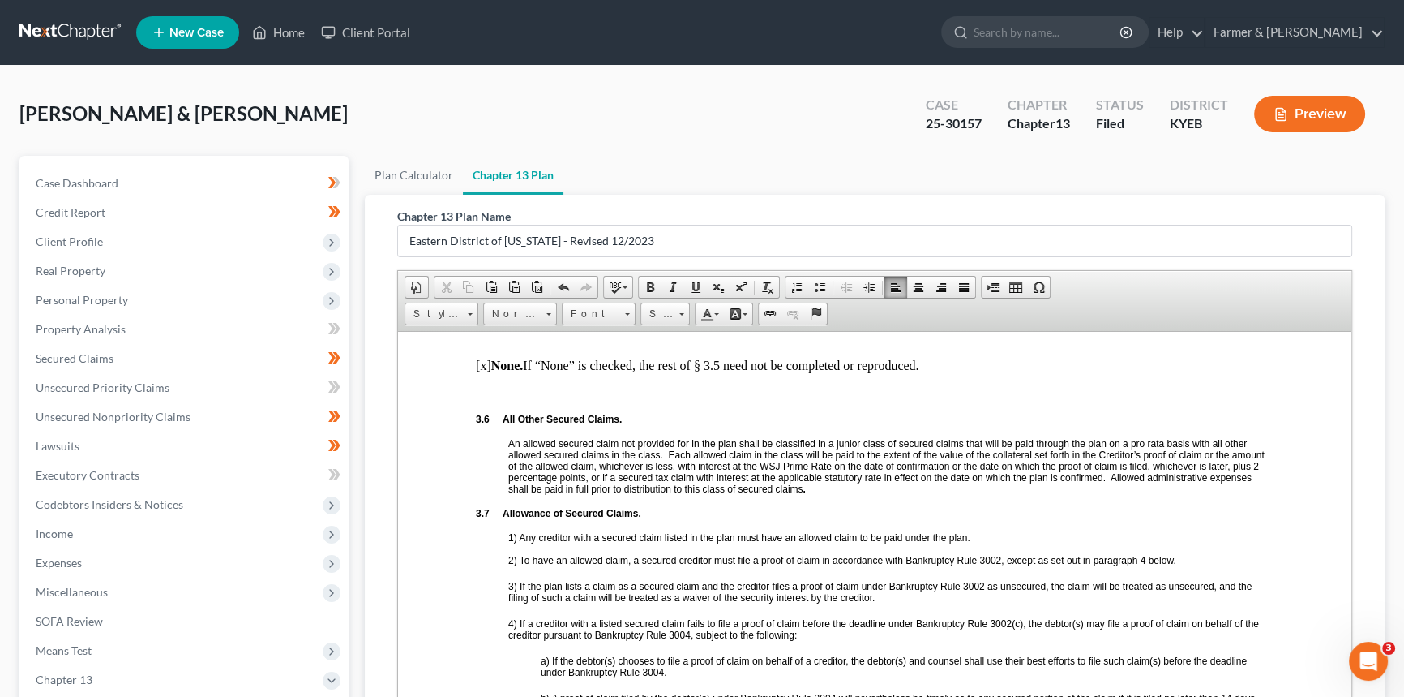
scroll to position [2064, 0]
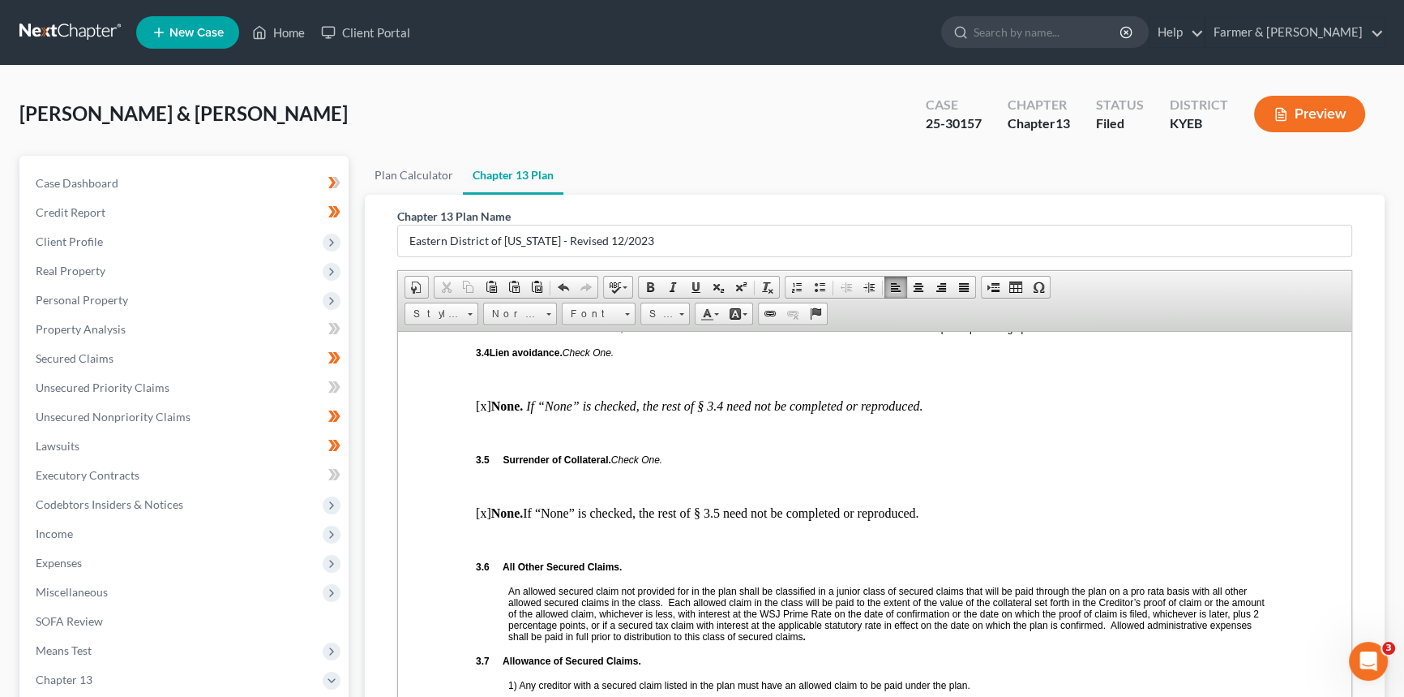
click at [485, 520] on p "[x] None. If “None” is checked, the rest of § 3.5 need not be completed or repr…" at bounding box center [875, 512] width 798 height 15
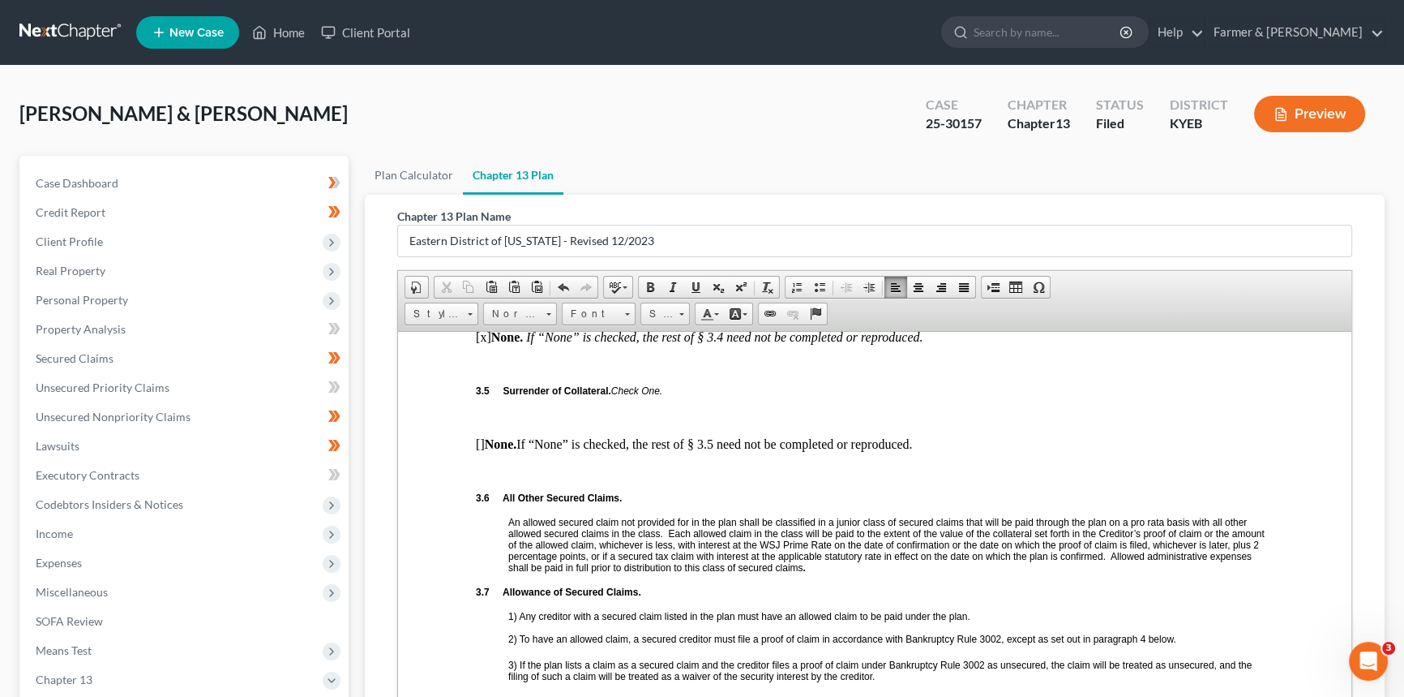
scroll to position [2211, 0]
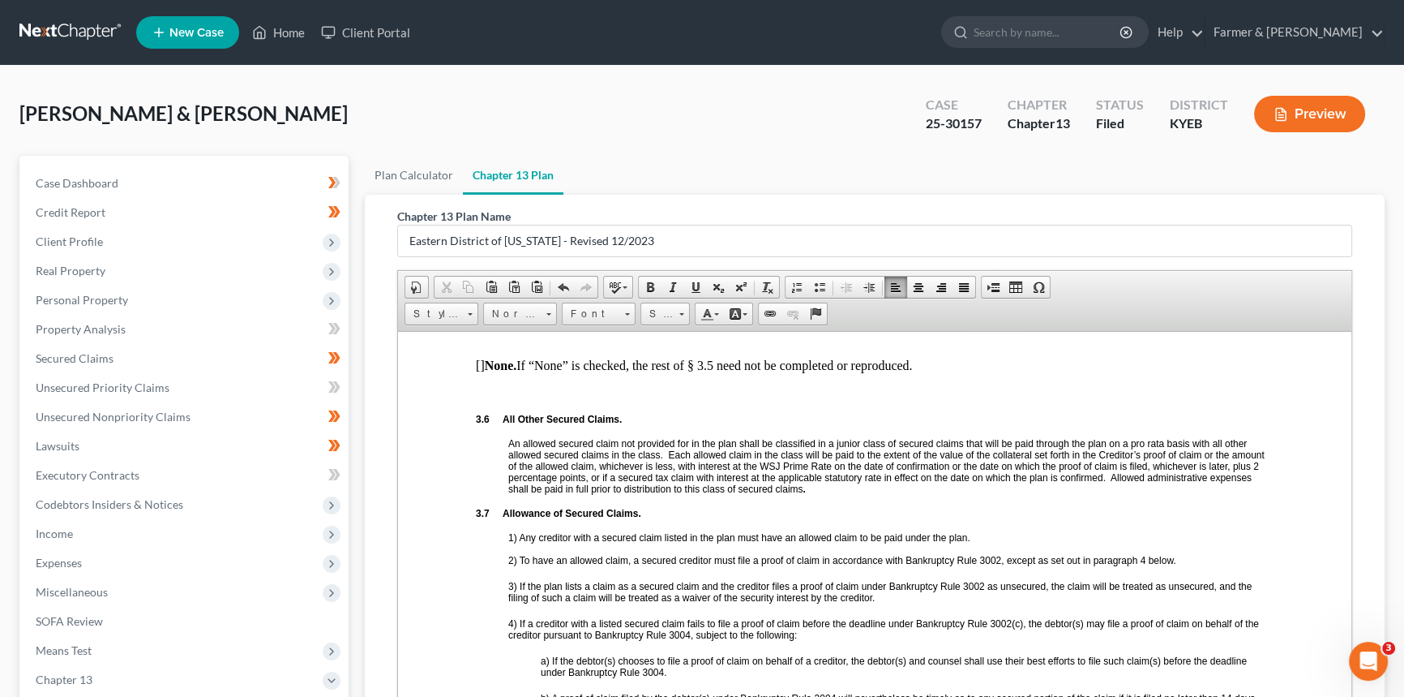
click at [528, 400] on p at bounding box center [875, 392] width 798 height 15
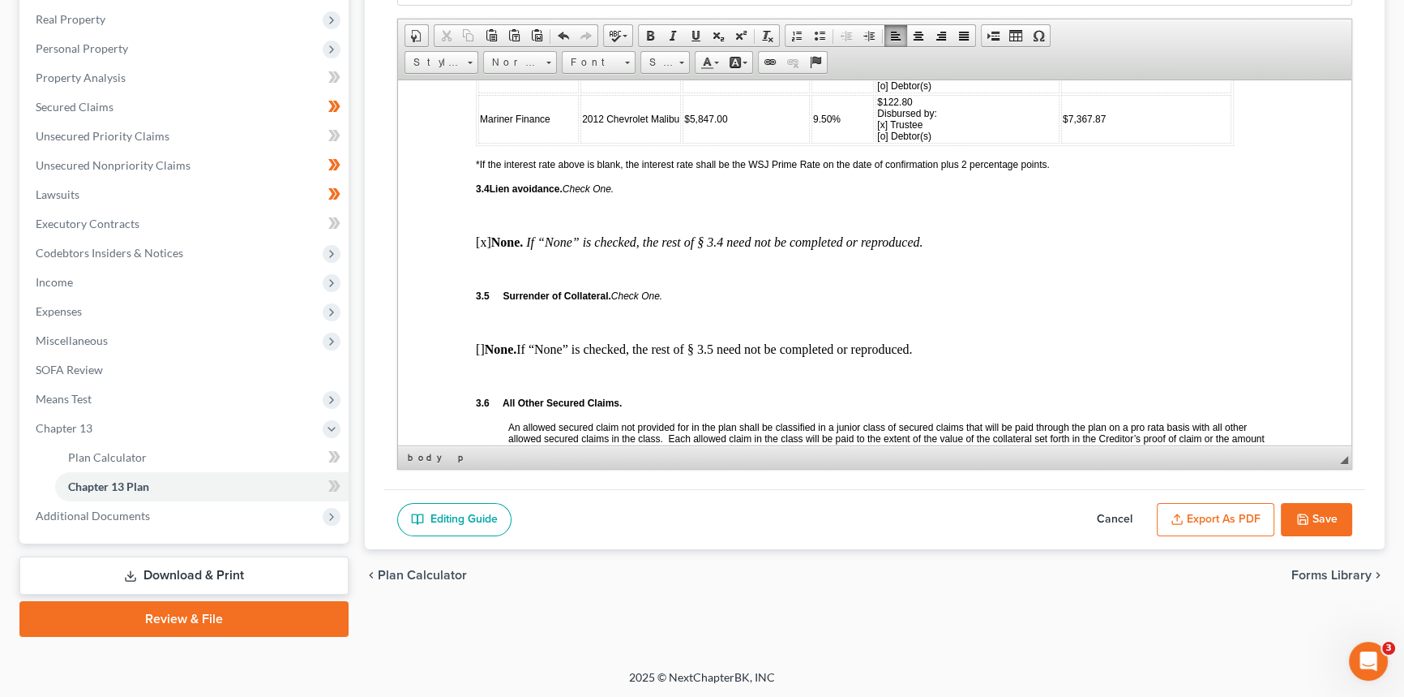
scroll to position [2064, 0]
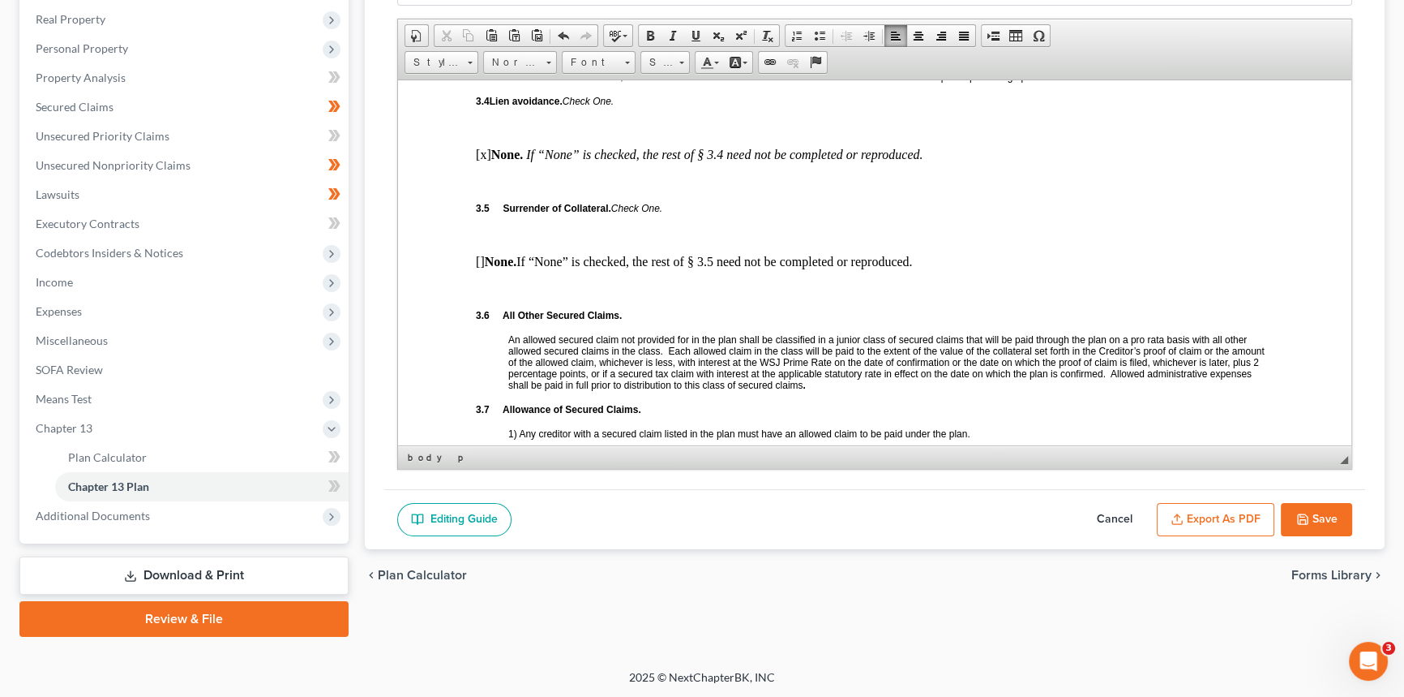
click at [529, 296] on p at bounding box center [875, 288] width 798 height 15
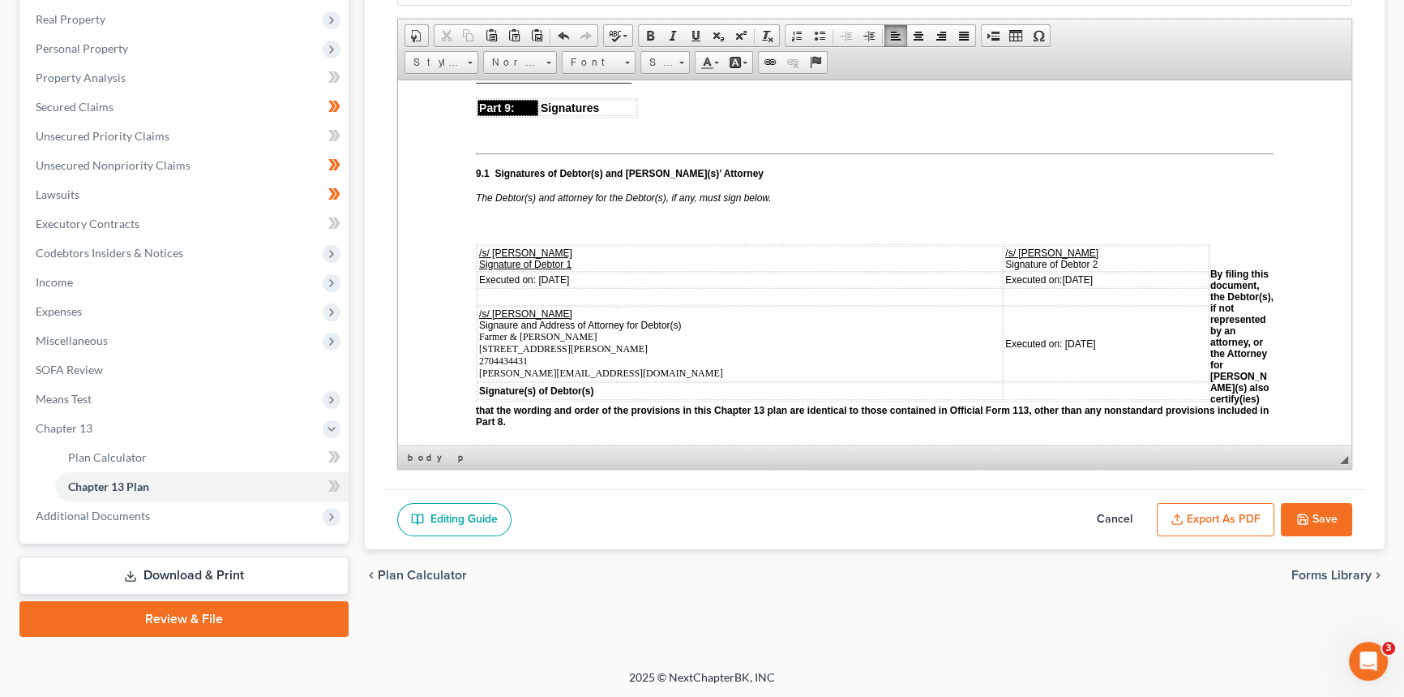
scroll to position [4201, 0]
drag, startPoint x: 595, startPoint y: 315, endPoint x: 539, endPoint y: 316, distance: 56.0
click at [539, 285] on td "Executed on: [DATE]" at bounding box center [740, 278] width 525 height 15
drag, startPoint x: 1073, startPoint y: 313, endPoint x: 1022, endPoint y: 313, distance: 50.3
click at [1022, 285] on td "Executed on: [DATE]" at bounding box center [1106, 278] width 205 height 15
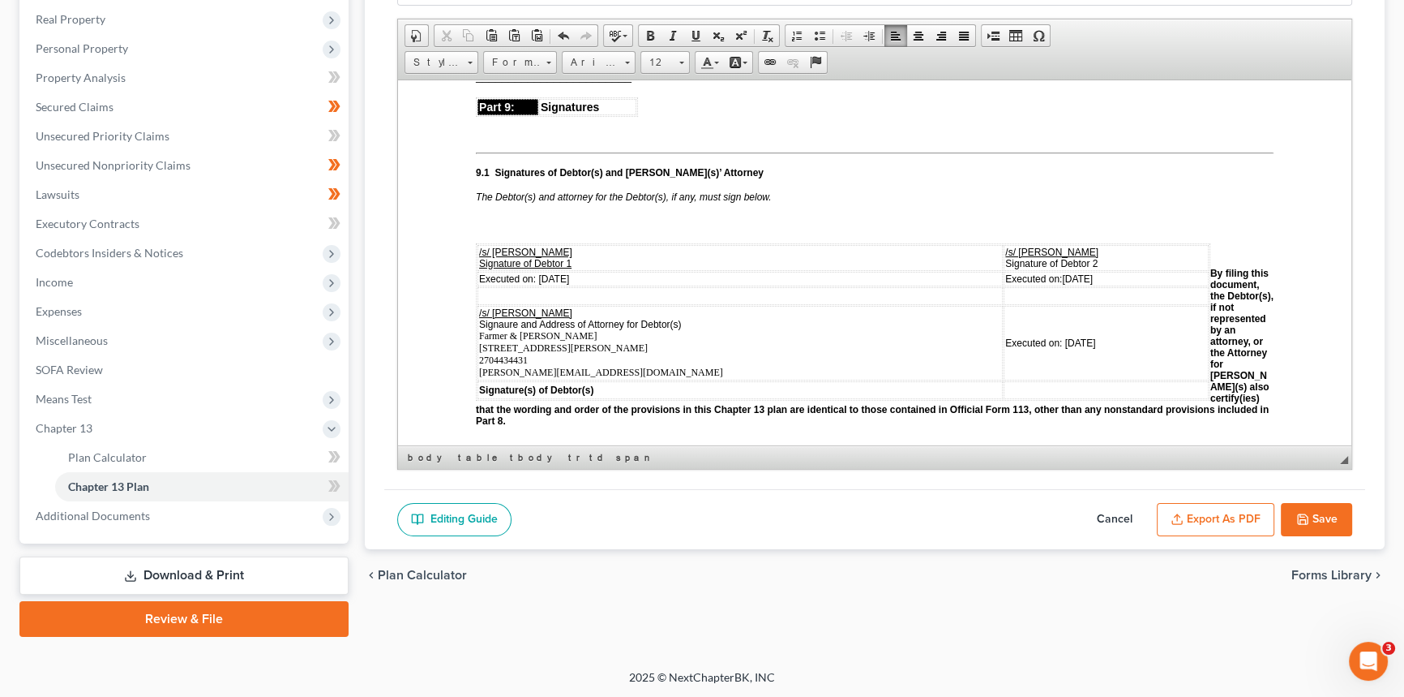
drag, startPoint x: 1079, startPoint y: 376, endPoint x: 1022, endPoint y: 377, distance: 57.6
click at [1022, 377] on td "Executed on: [DATE]" at bounding box center [1106, 342] width 205 height 75
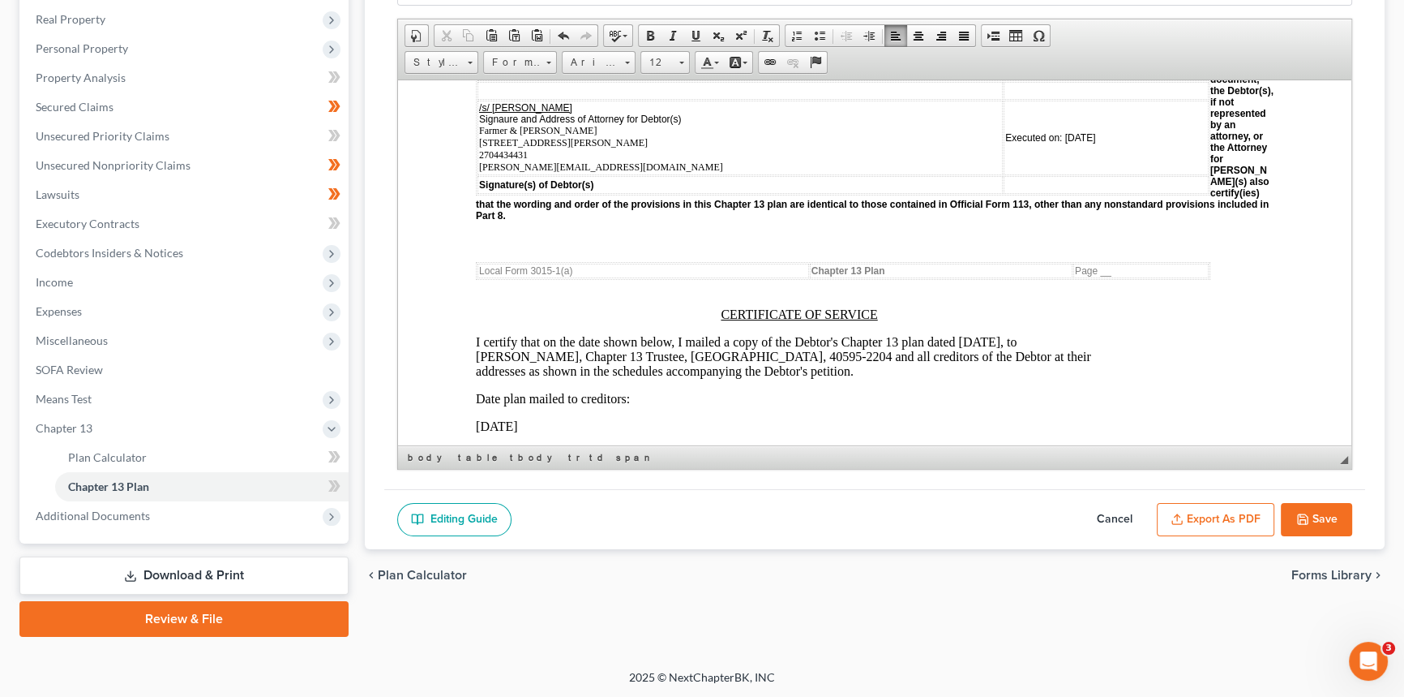
scroll to position [4496, 0]
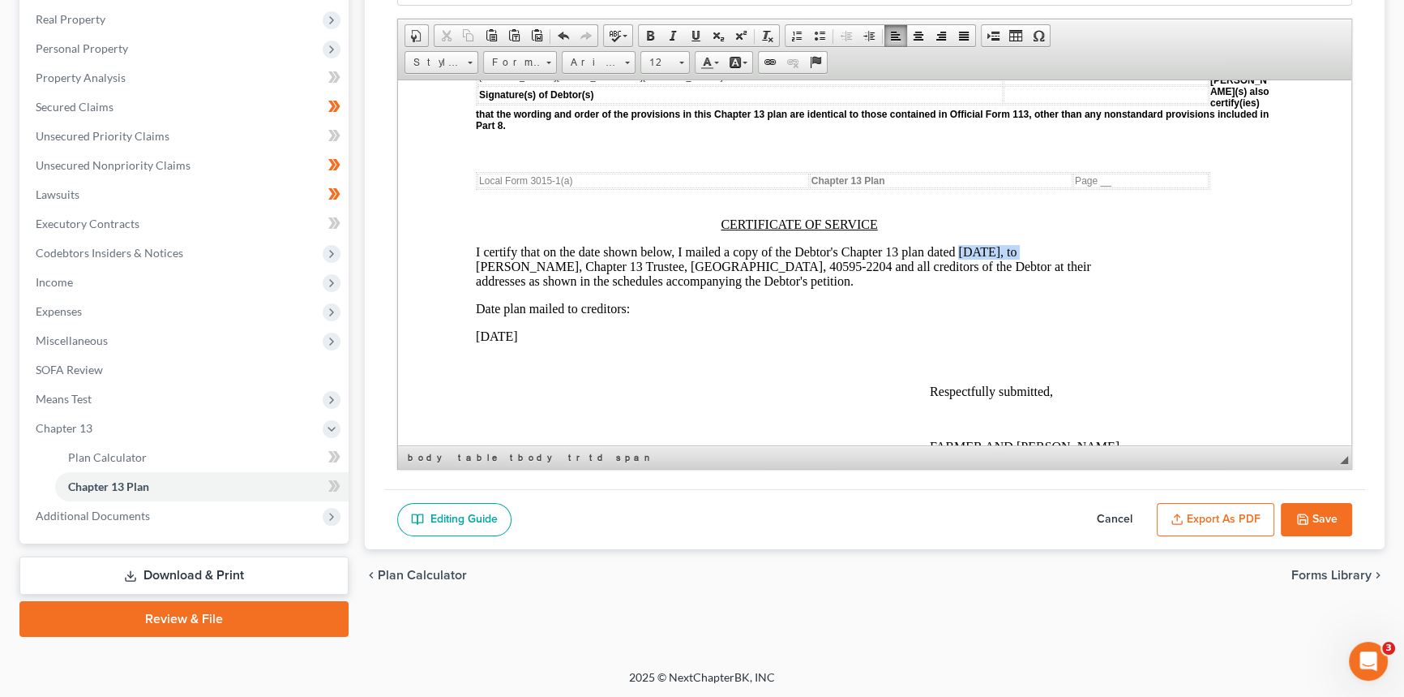
drag, startPoint x: 958, startPoint y: 282, endPoint x: 1022, endPoint y: 284, distance: 64.9
click at [1022, 284] on p "I certify that on the date shown below, I mailed a copy of the Debtor's Chapter…" at bounding box center [799, 266] width 647 height 44
drag, startPoint x: 470, startPoint y: 376, endPoint x: 576, endPoint y: 371, distance: 105.5
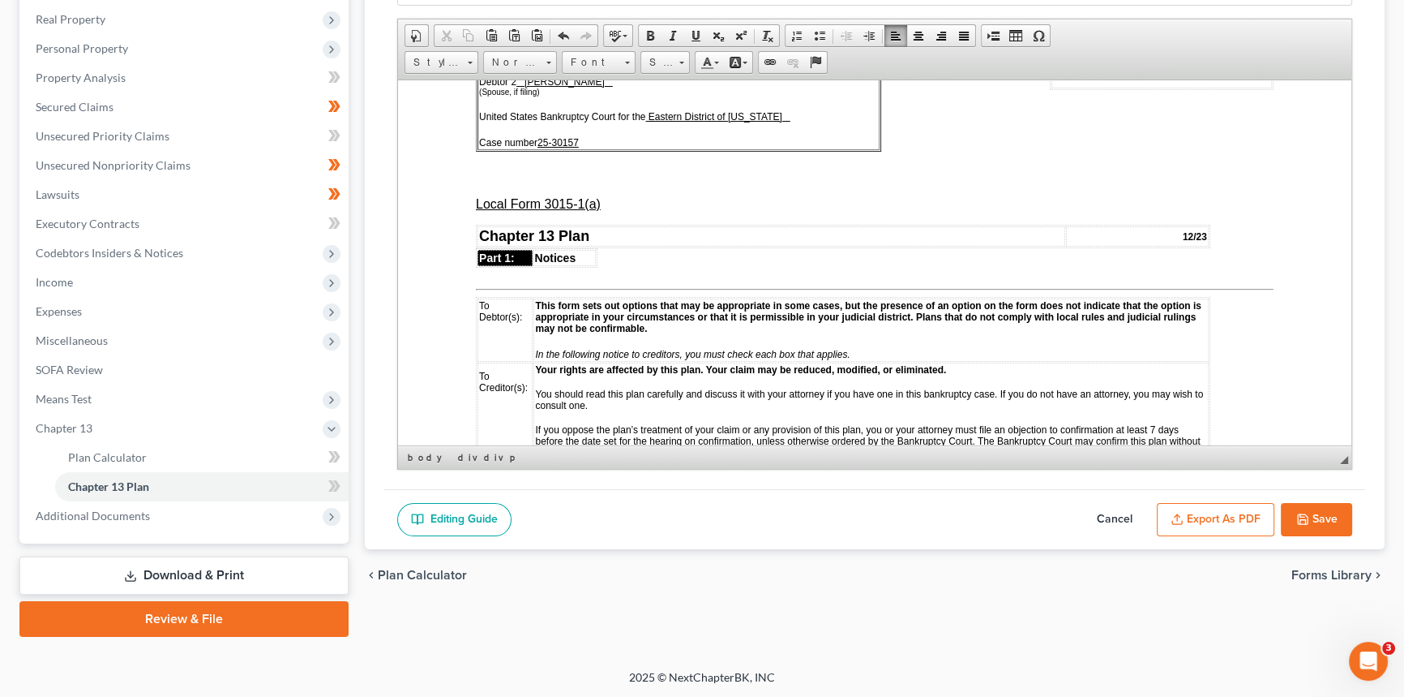
scroll to position [0, 0]
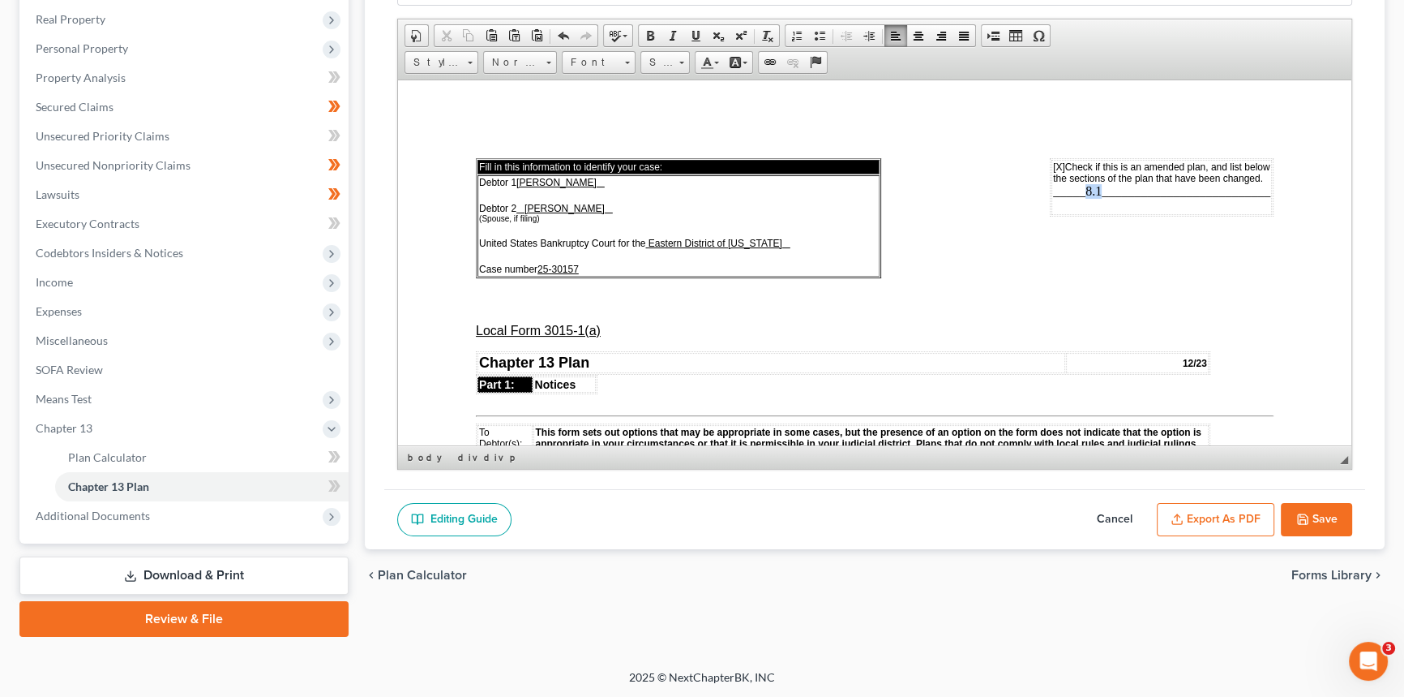
drag, startPoint x: 1091, startPoint y: 200, endPoint x: 1077, endPoint y: 201, distance: 14.6
click at [1077, 197] on span "_____8.1__________________________" at bounding box center [1161, 190] width 217 height 14
click at [990, 272] on p at bounding box center [875, 275] width 798 height 15
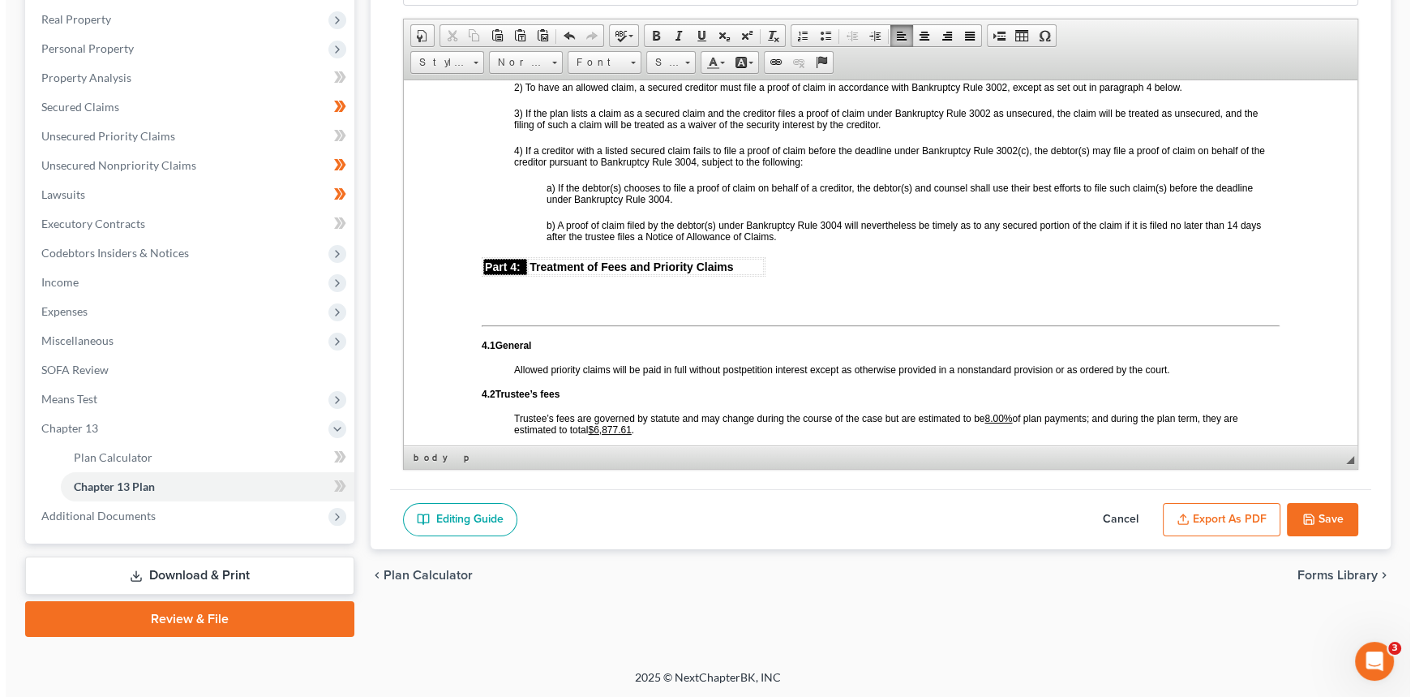
scroll to position [3022, 0]
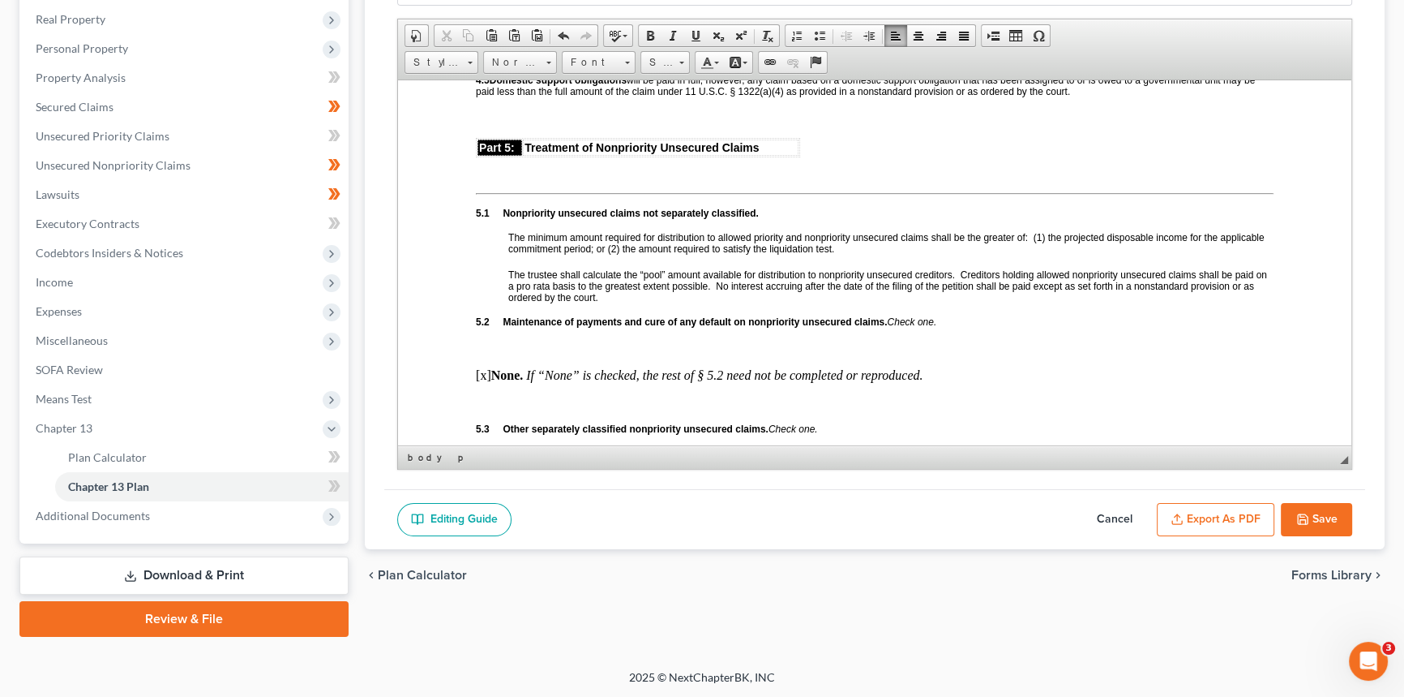
click at [1182, 512] on icon "button" at bounding box center [1177, 518] width 13 height 13
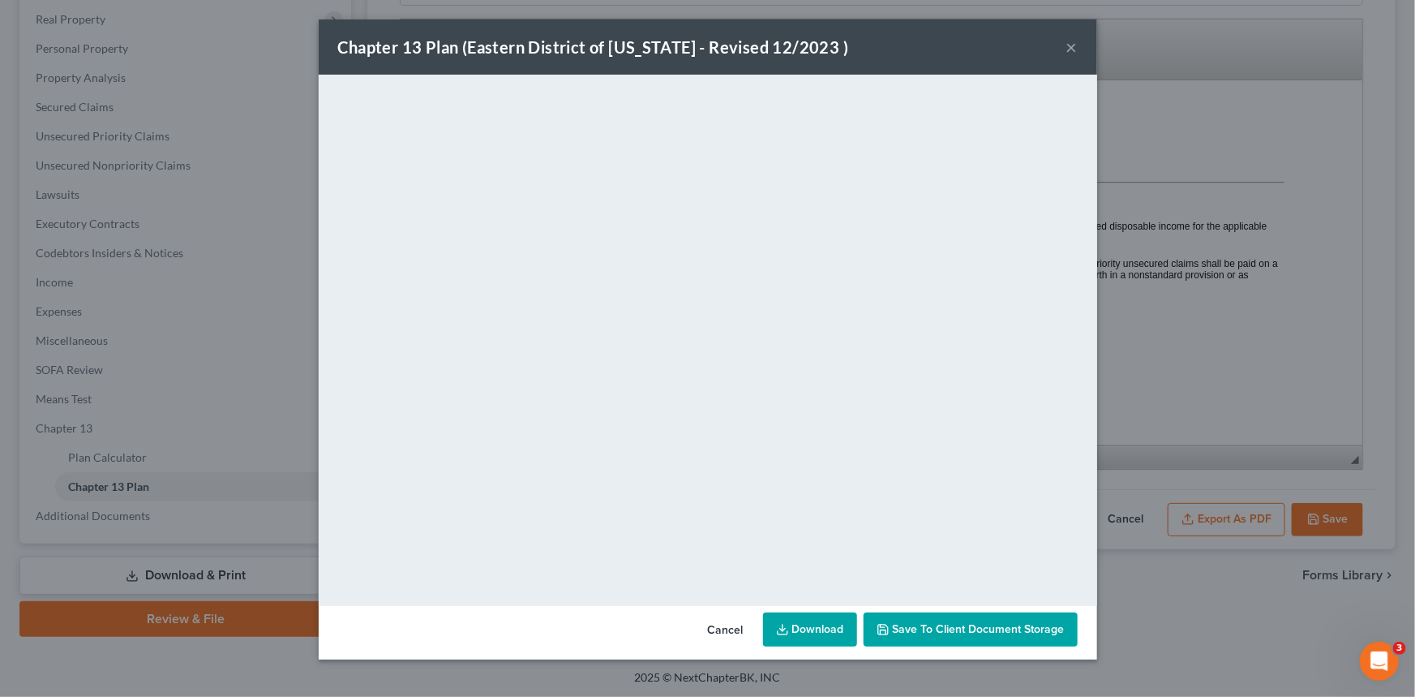
click at [812, 618] on link "Download" at bounding box center [810, 629] width 94 height 34
